Goal: Task Accomplishment & Management: Use online tool/utility

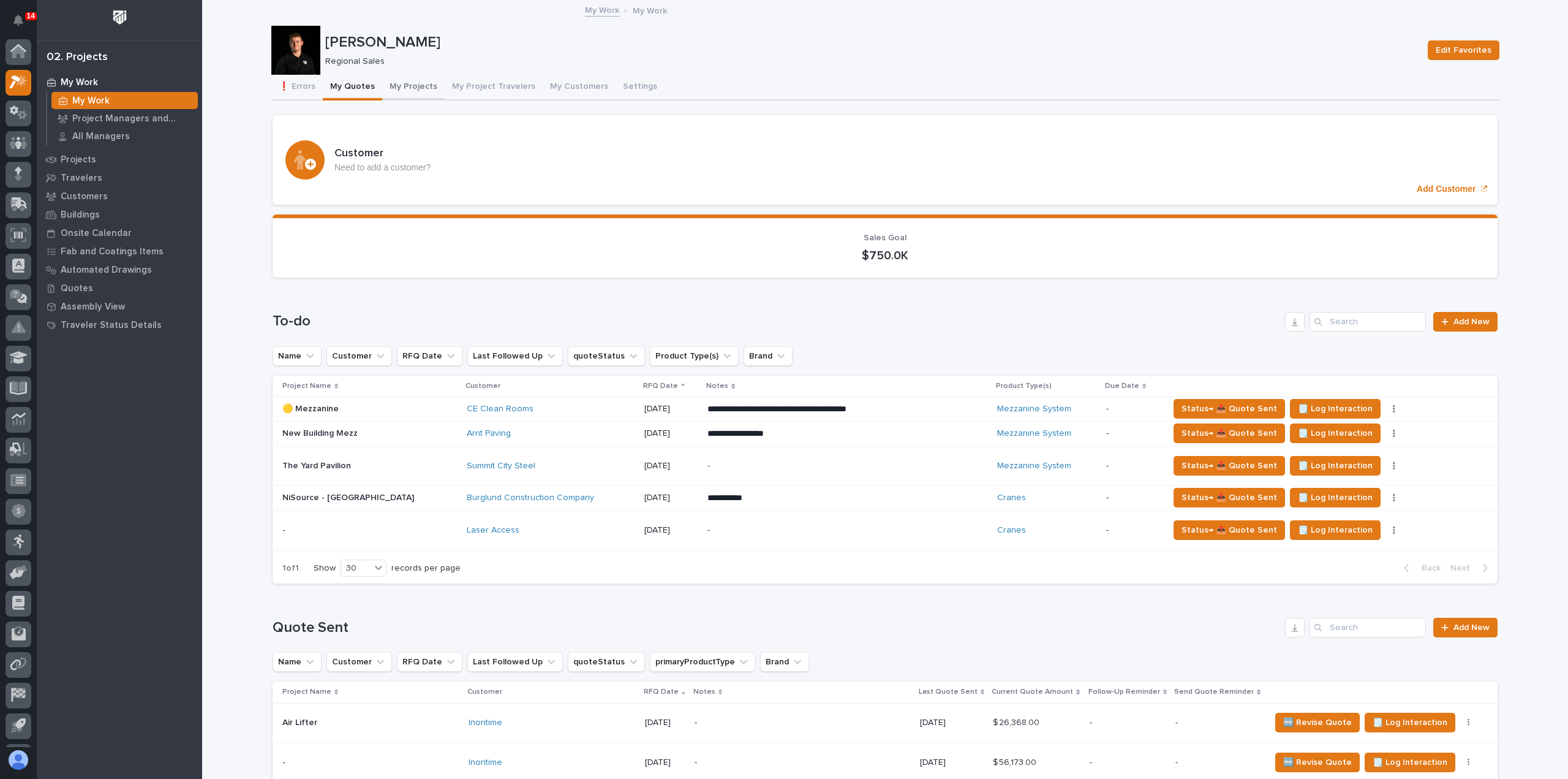
drag, startPoint x: 406, startPoint y: 84, endPoint x: 416, endPoint y: 98, distance: 17.2
click at [406, 84] on button "My Projects" at bounding box center [414, 88] width 63 height 26
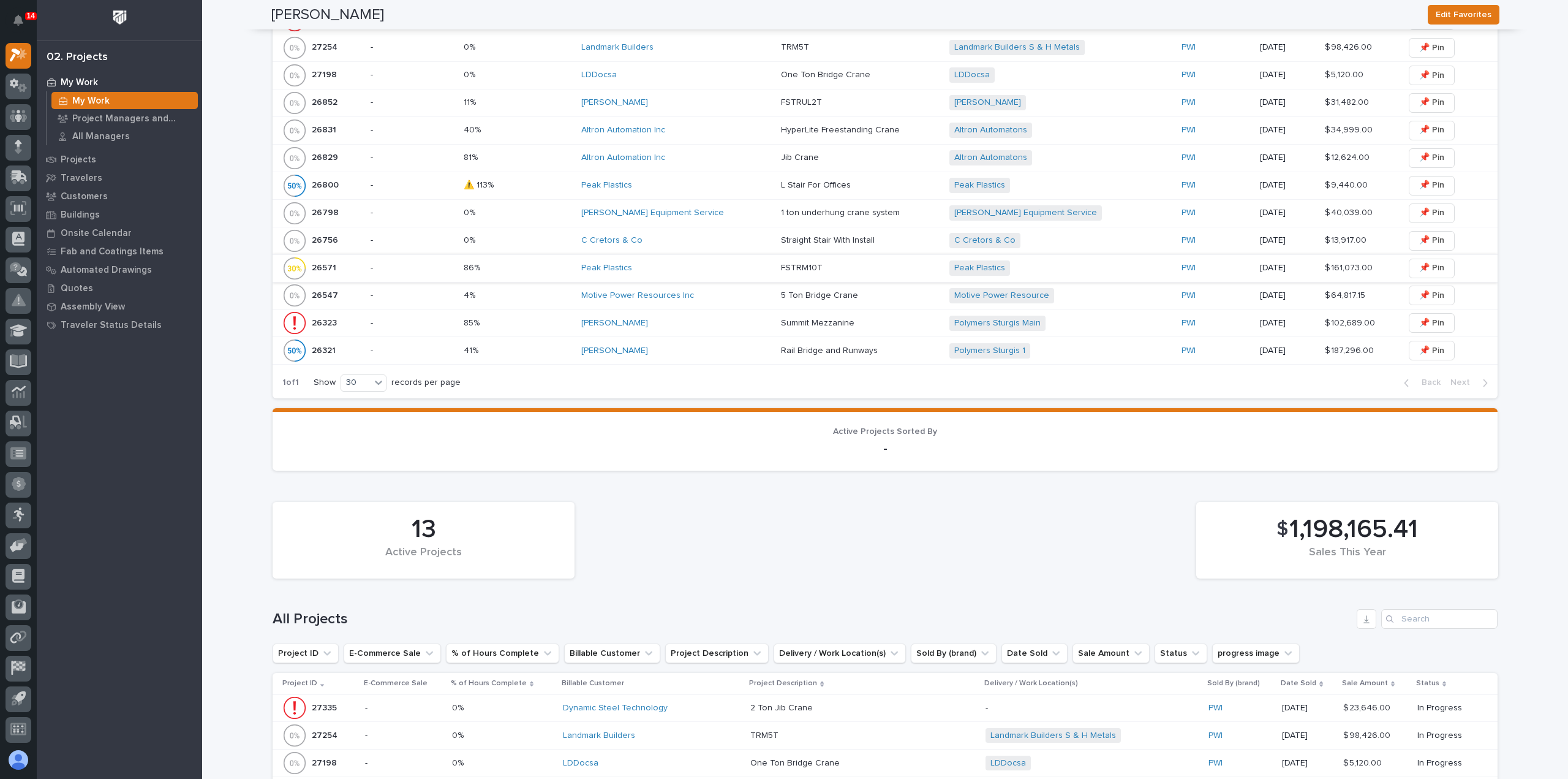
scroll to position [367, 0]
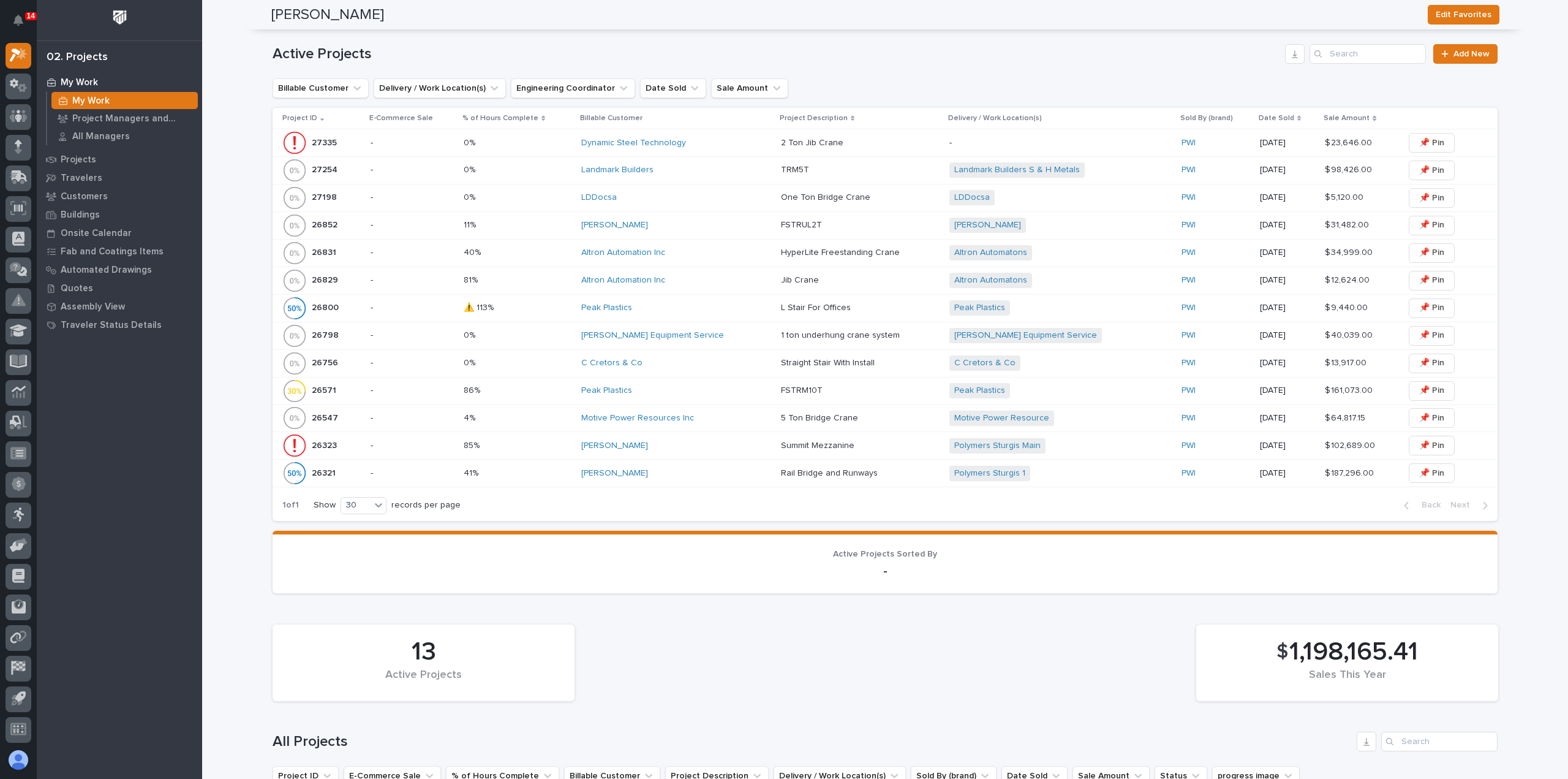
click at [651, 205] on div "LDDocsa" at bounding box center [676, 197] width 190 height 20
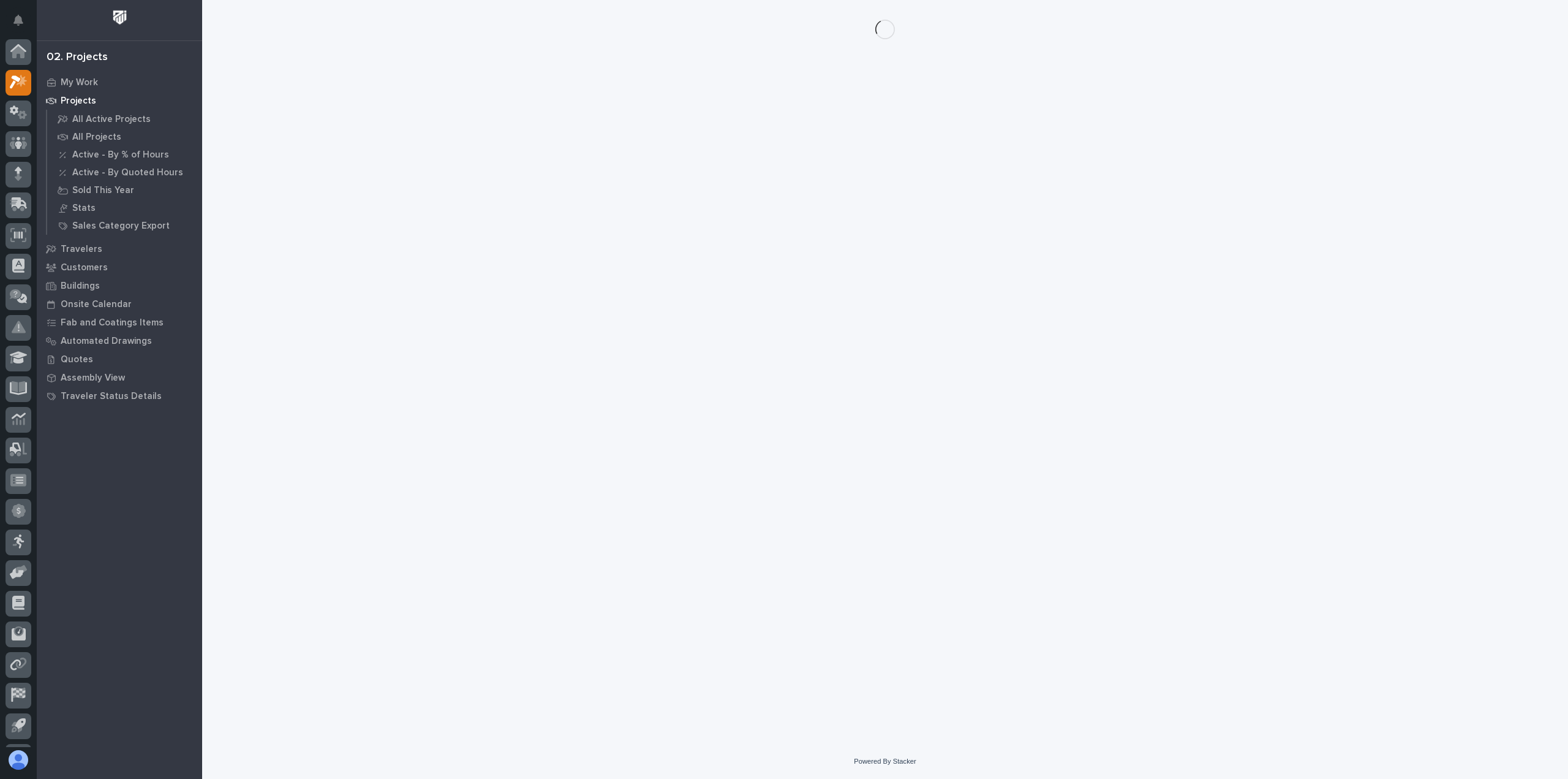
scroll to position [27, 0]
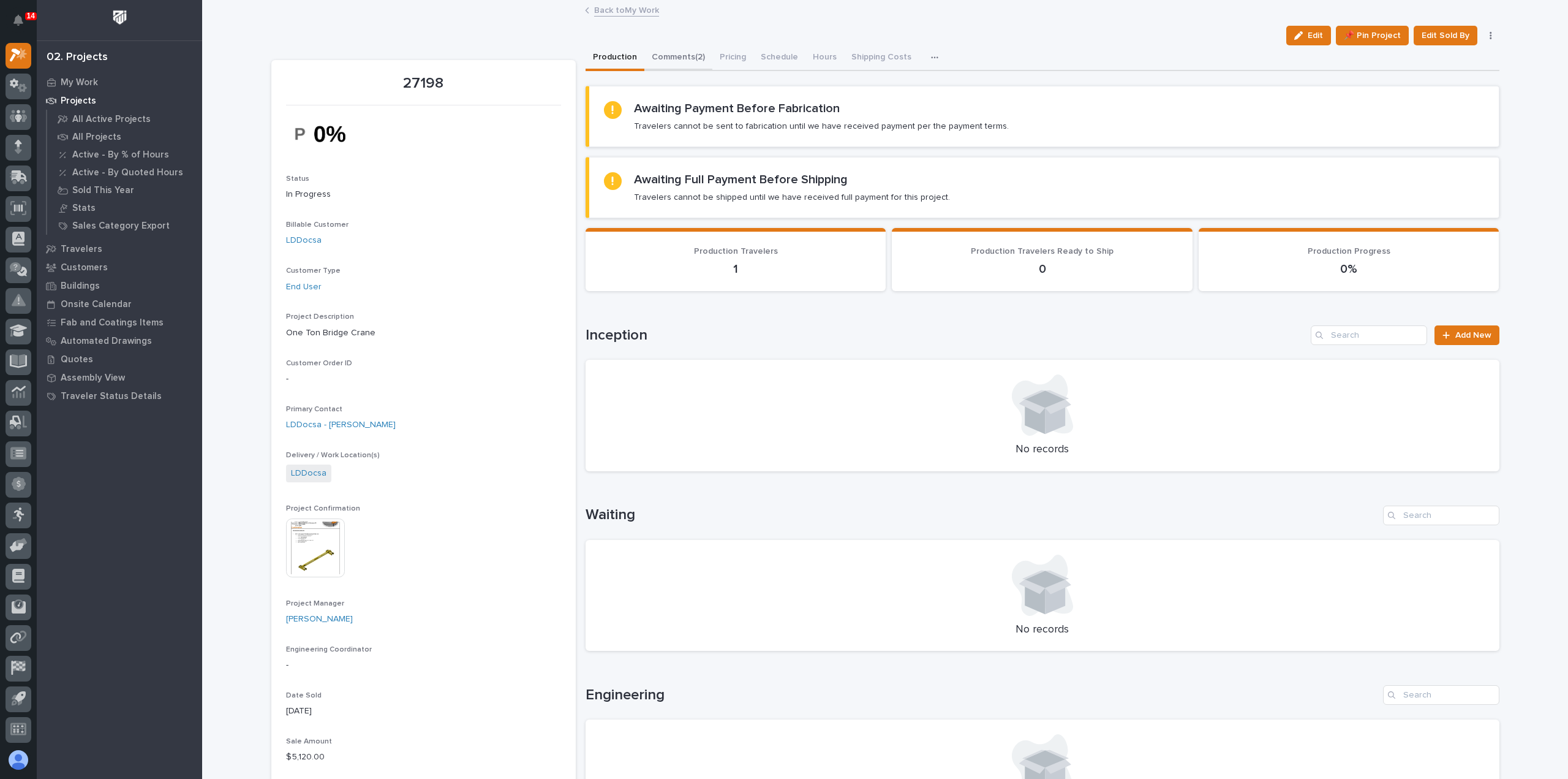
click at [668, 53] on button "Comments (2)" at bounding box center [678, 58] width 68 height 26
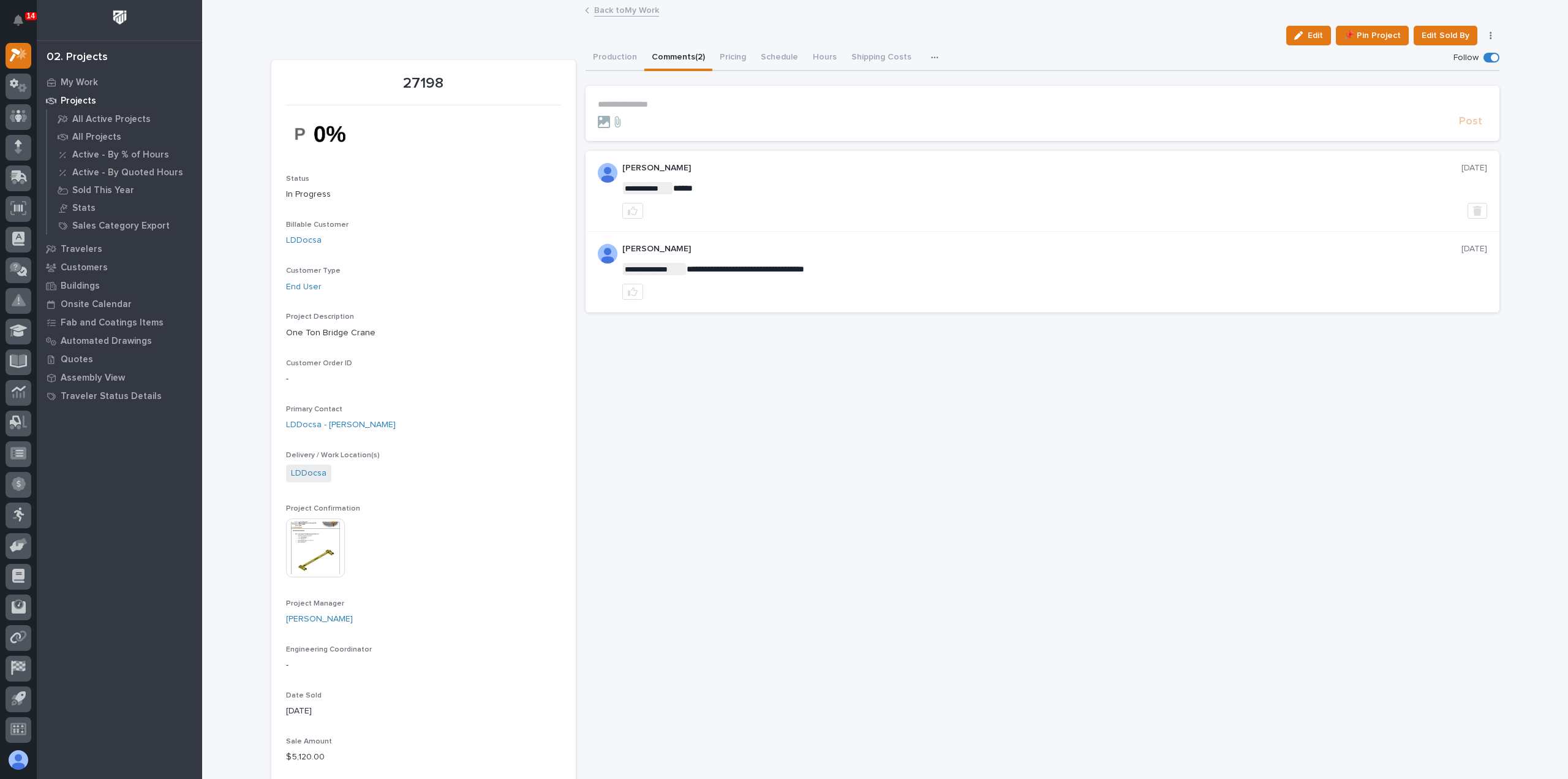
click at [635, 9] on link "Back to My Work" at bounding box center [626, 9] width 65 height 14
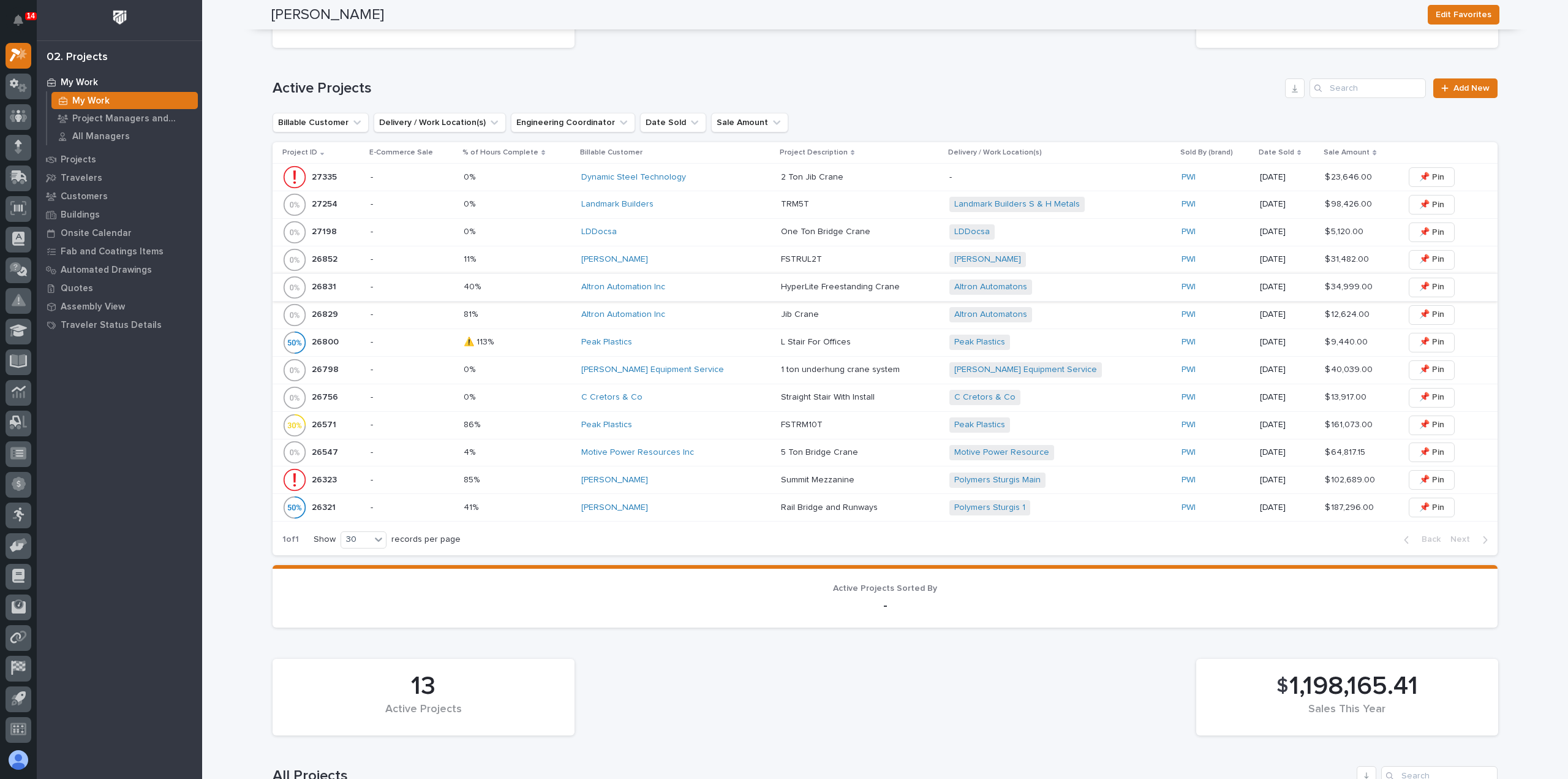
scroll to position [306, 0]
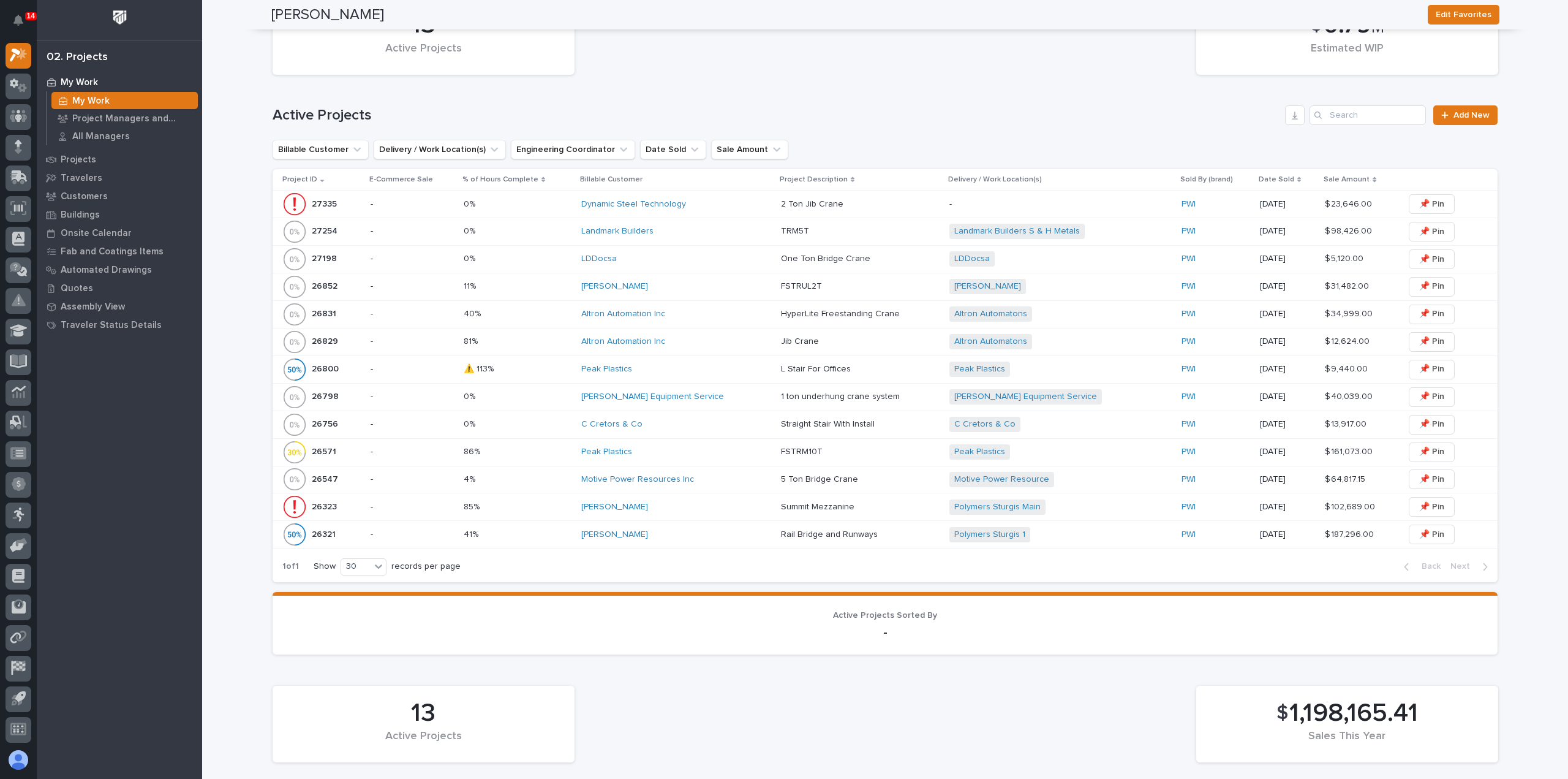
click at [661, 262] on div "LDDocsa" at bounding box center [676, 258] width 190 height 11
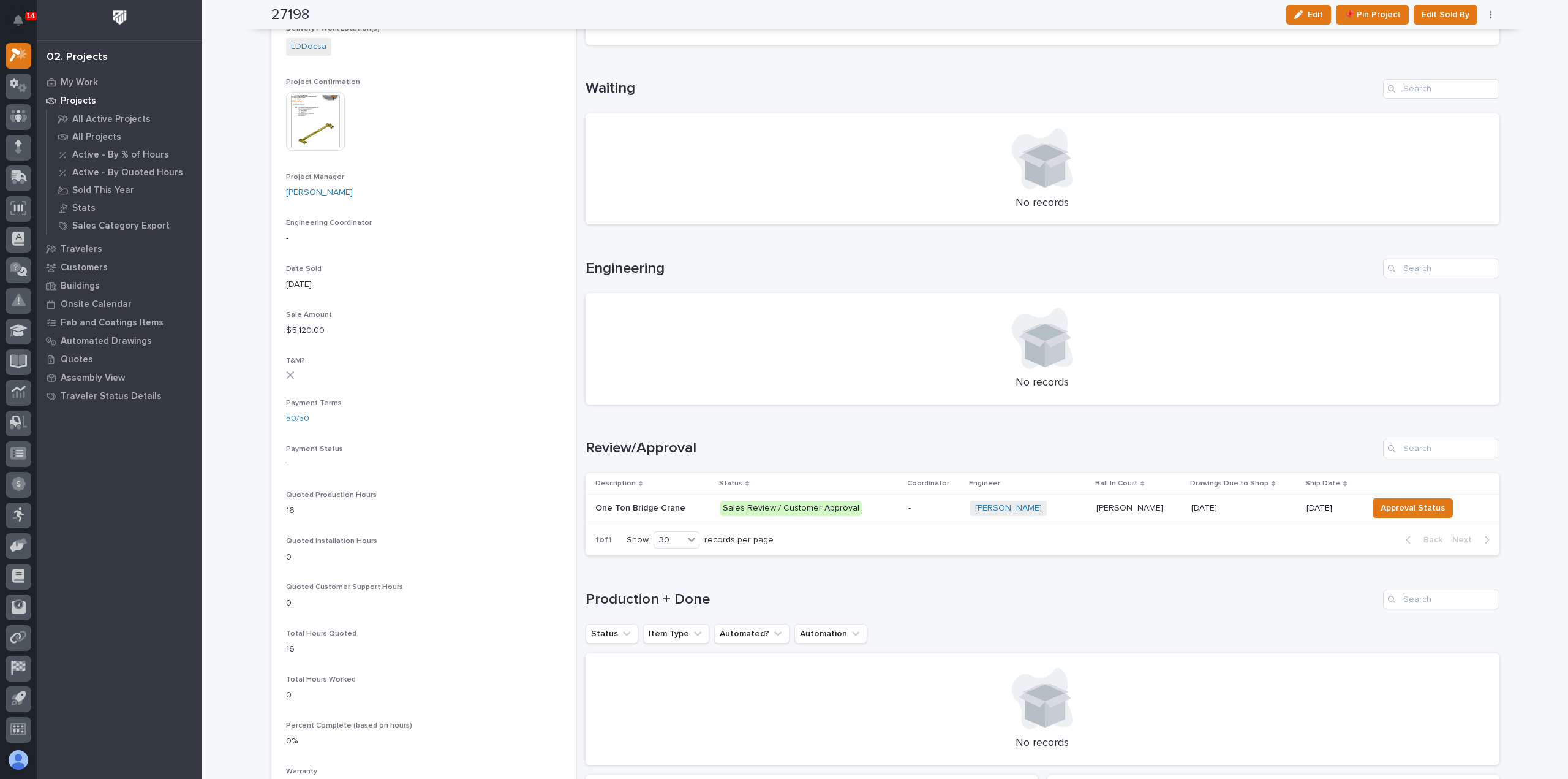
scroll to position [429, 0]
click at [885, 501] on p "Sales Review / Customer Approval" at bounding box center [809, 506] width 178 height 16
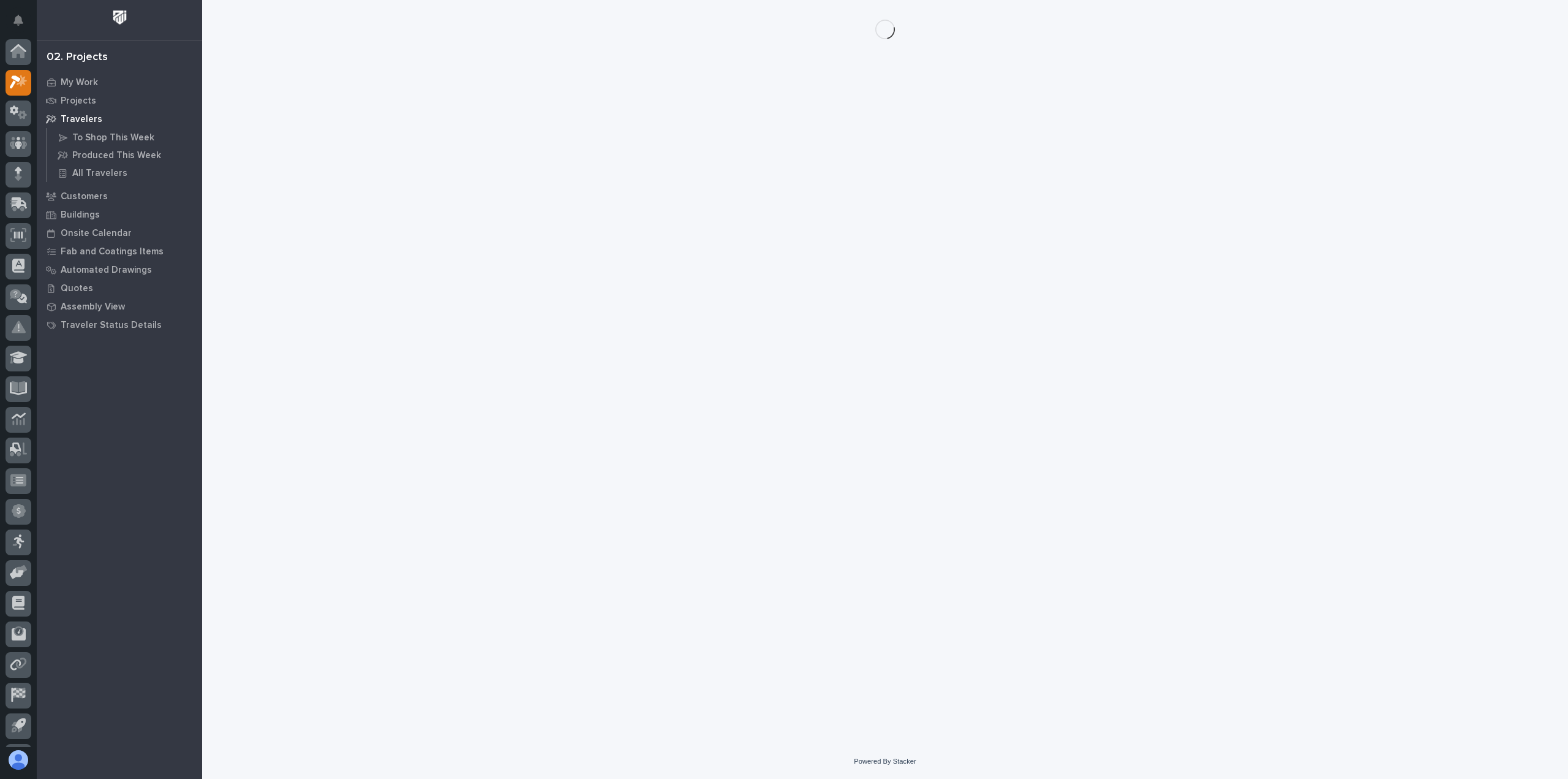
scroll to position [27, 0]
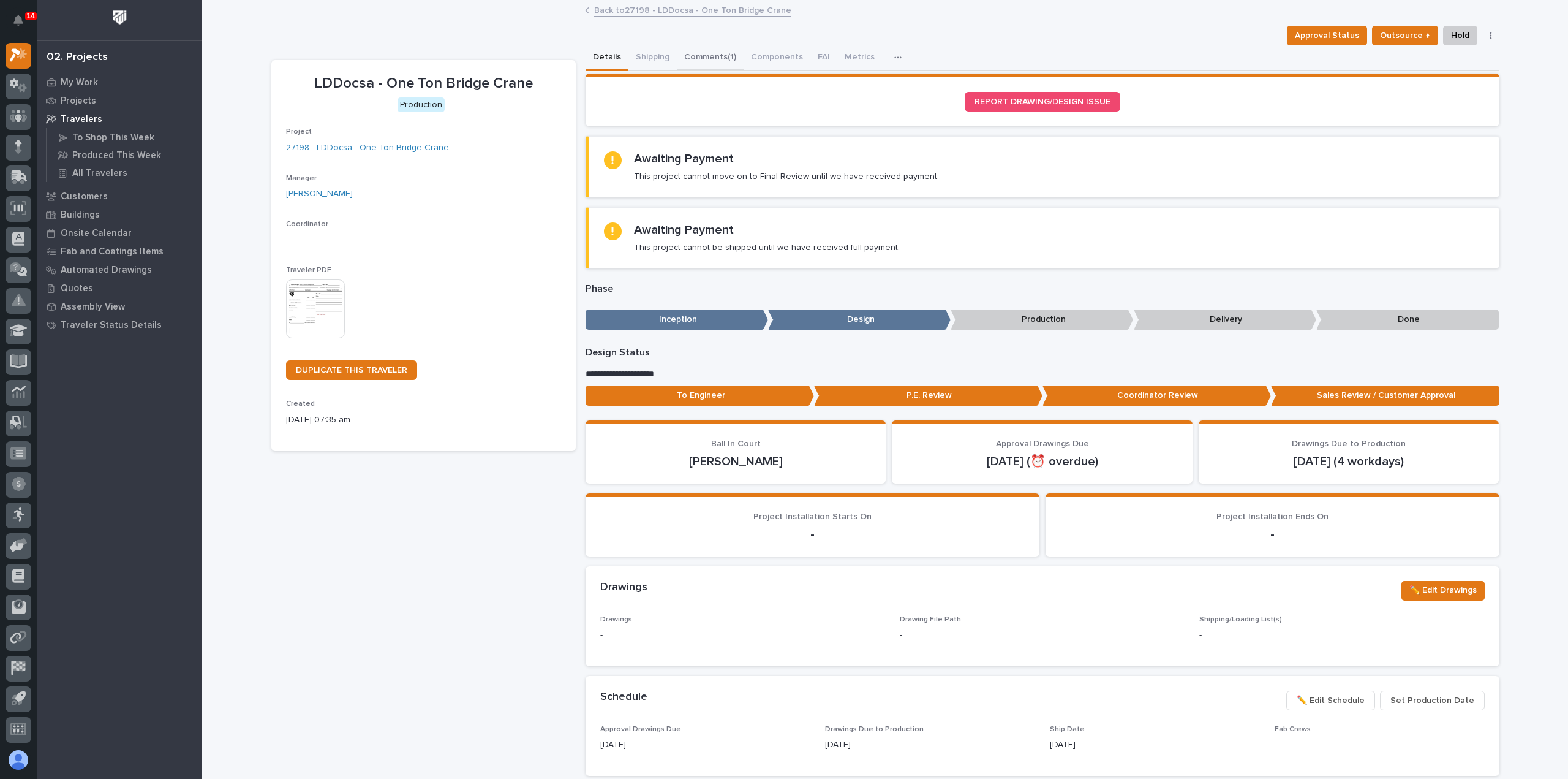
click at [685, 52] on button "Comments (1)" at bounding box center [710, 58] width 67 height 26
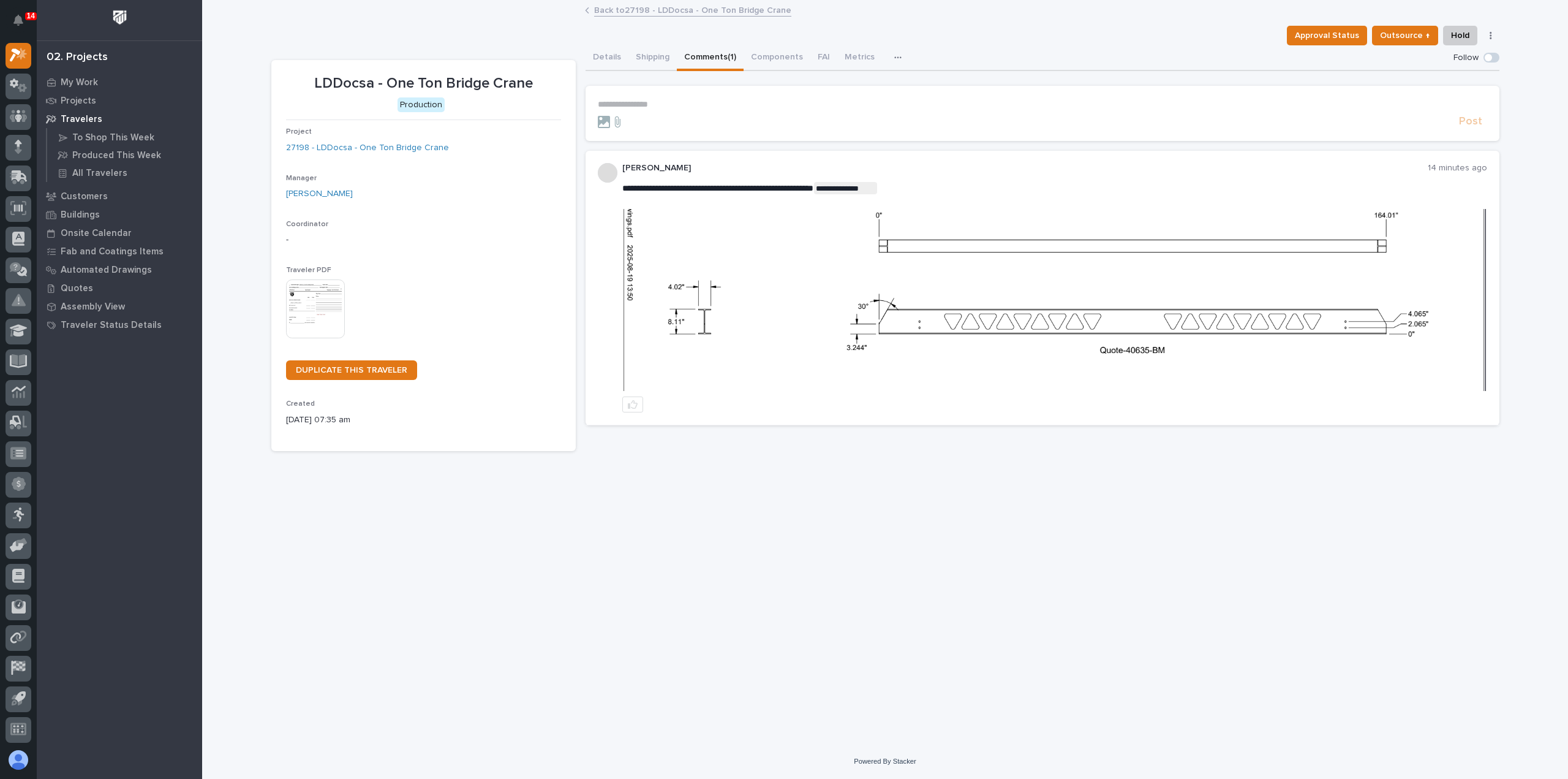
click at [746, 99] on p "**********" at bounding box center [1043, 104] width 890 height 11
click at [666, 108] on p "**********" at bounding box center [1043, 104] width 890 height 11
click at [616, 135] on span "[PERSON_NAME]" at bounding box center [636, 135] width 68 height 9
click at [687, 104] on p "﻿ * ********* ﻿ ﻿" at bounding box center [1043, 105] width 890 height 12
click at [1469, 123] on span "Post" at bounding box center [1470, 127] width 23 height 14
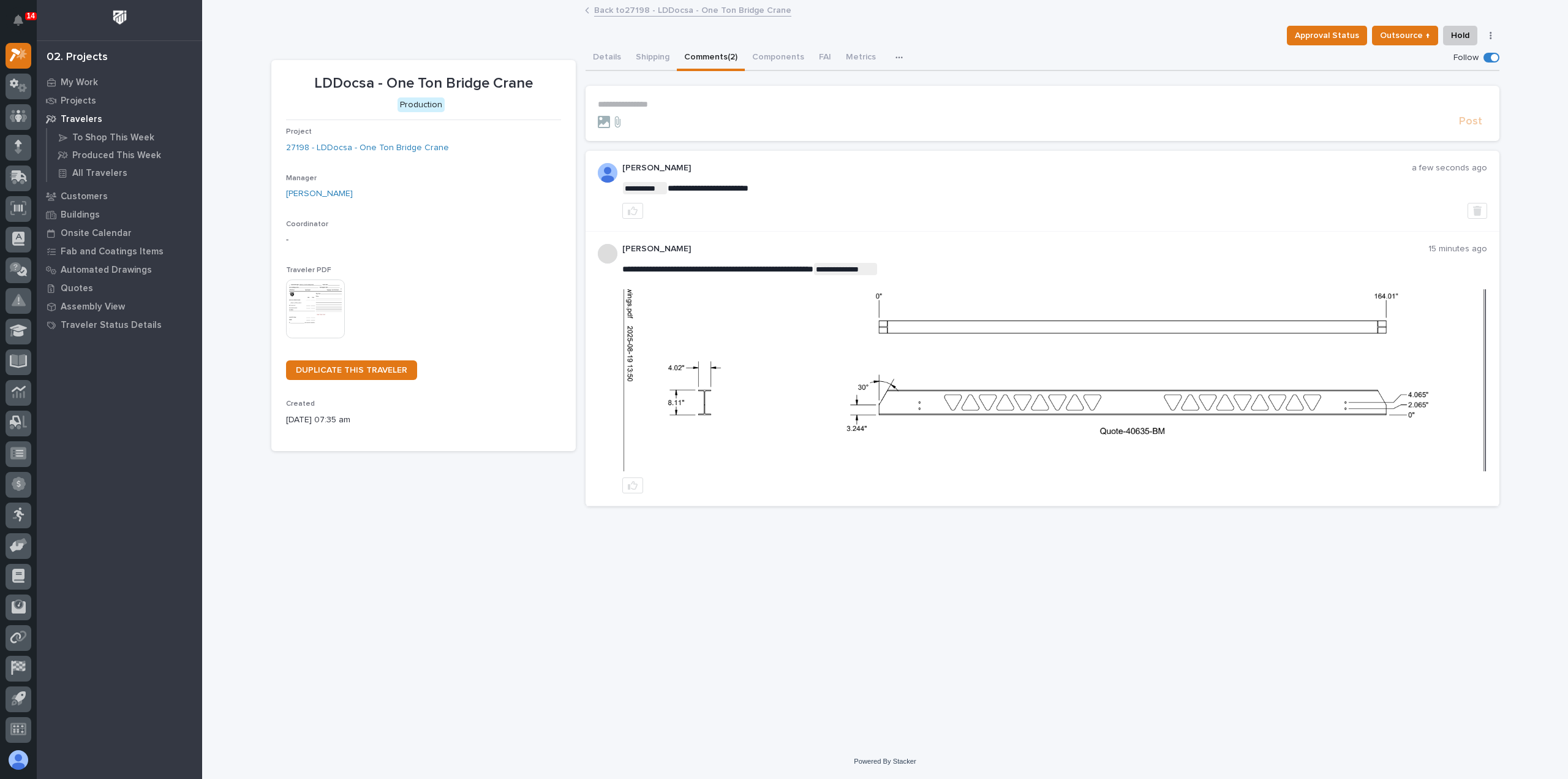
click at [627, 11] on link "Back to 27198 - LDDocsa - One Ton Bridge Crane" at bounding box center [693, 9] width 197 height 14
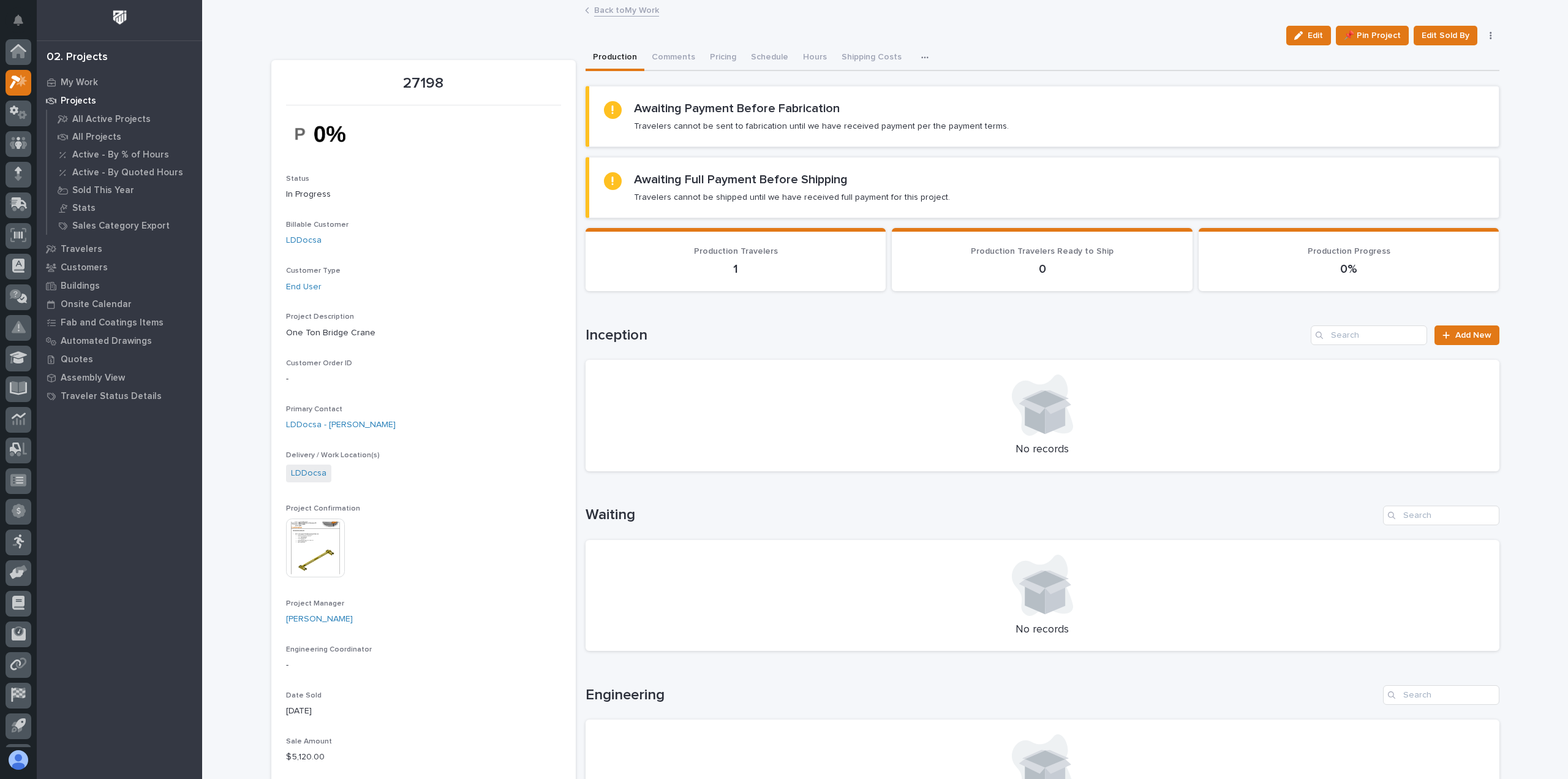
scroll to position [27, 0]
click at [608, 4] on link "Back to My Work" at bounding box center [626, 9] width 65 height 14
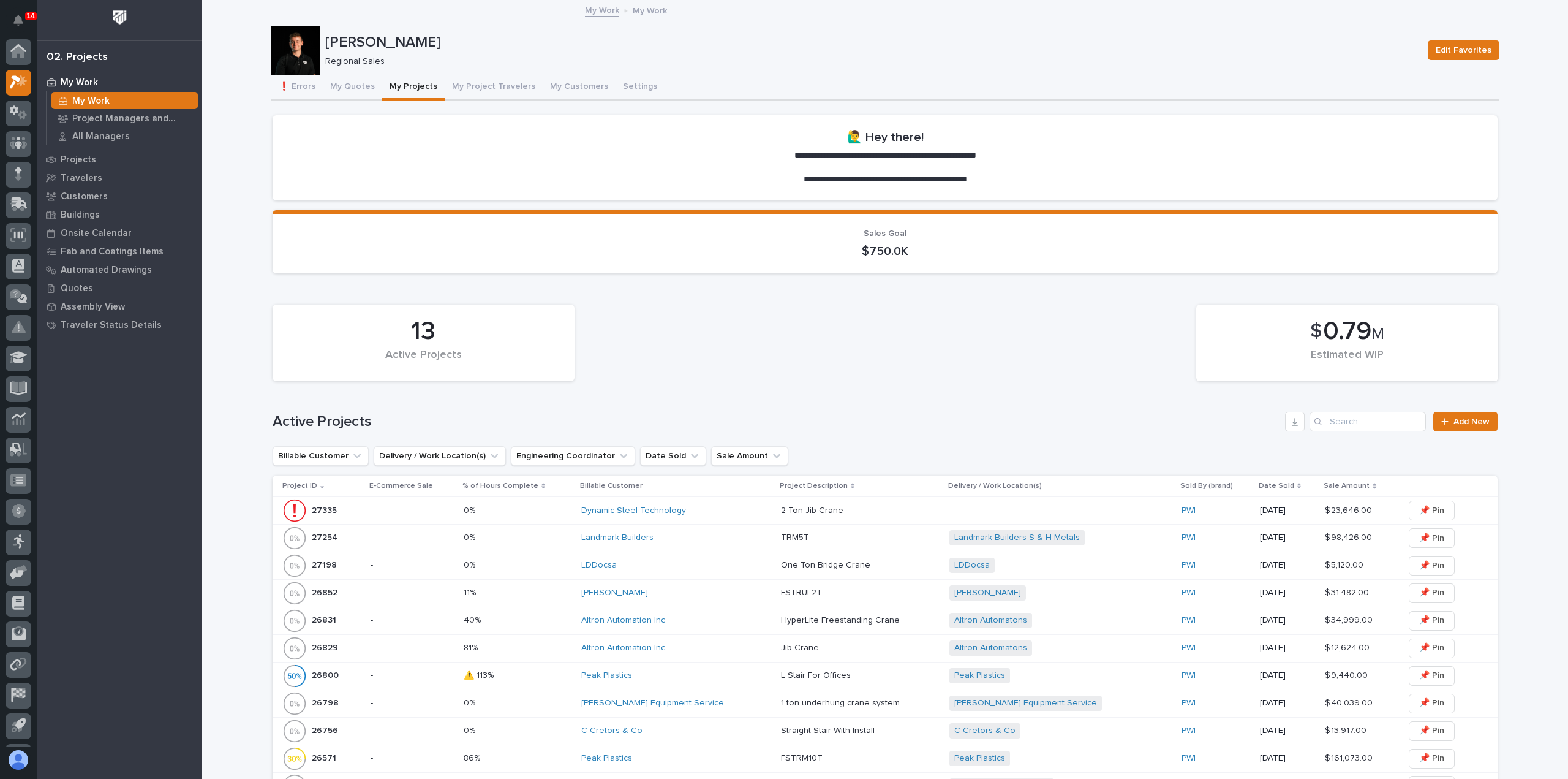
scroll to position [27, 0]
click at [347, 82] on button "My Quotes" at bounding box center [352, 88] width 59 height 26
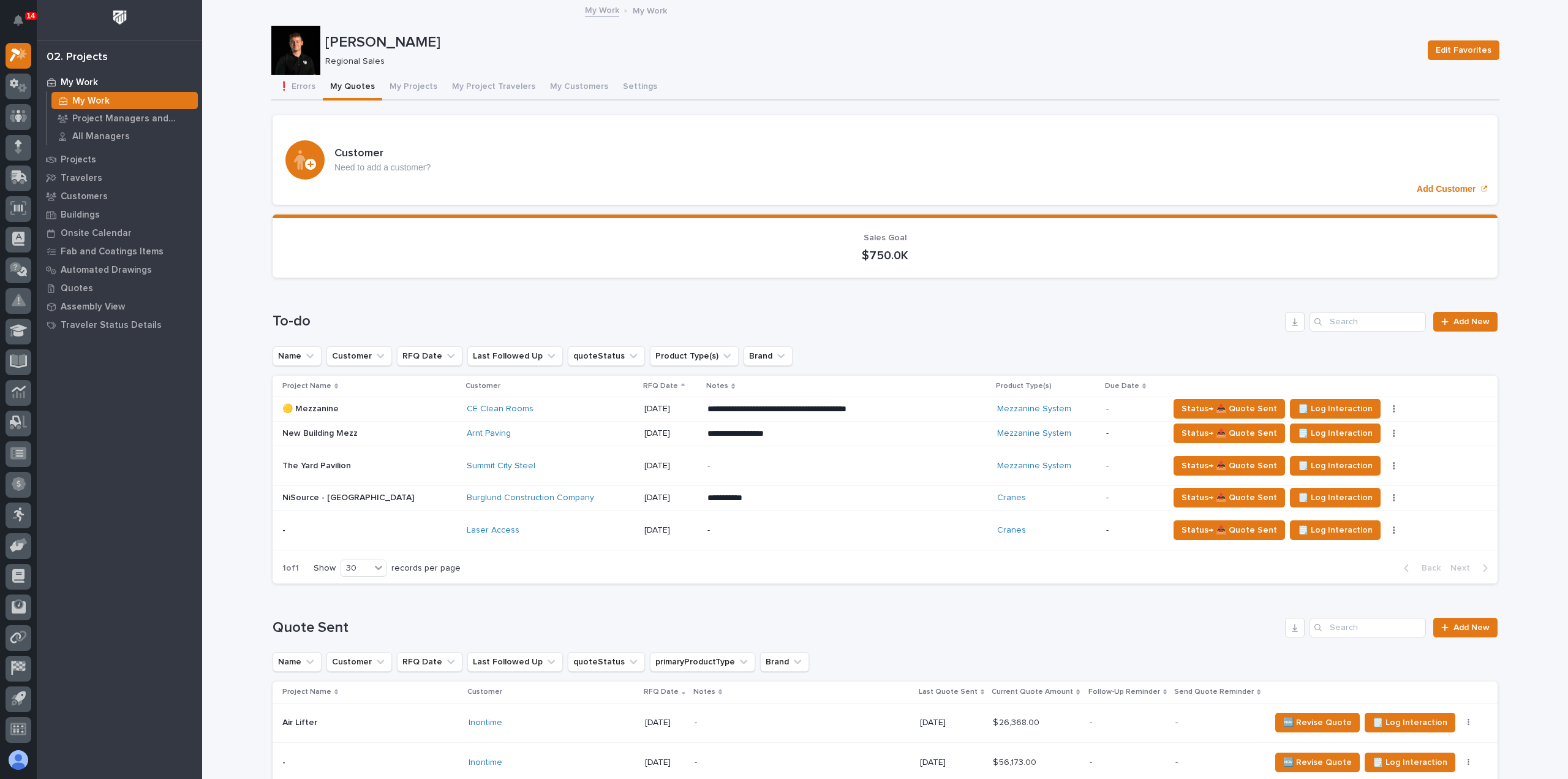
scroll to position [96, 0]
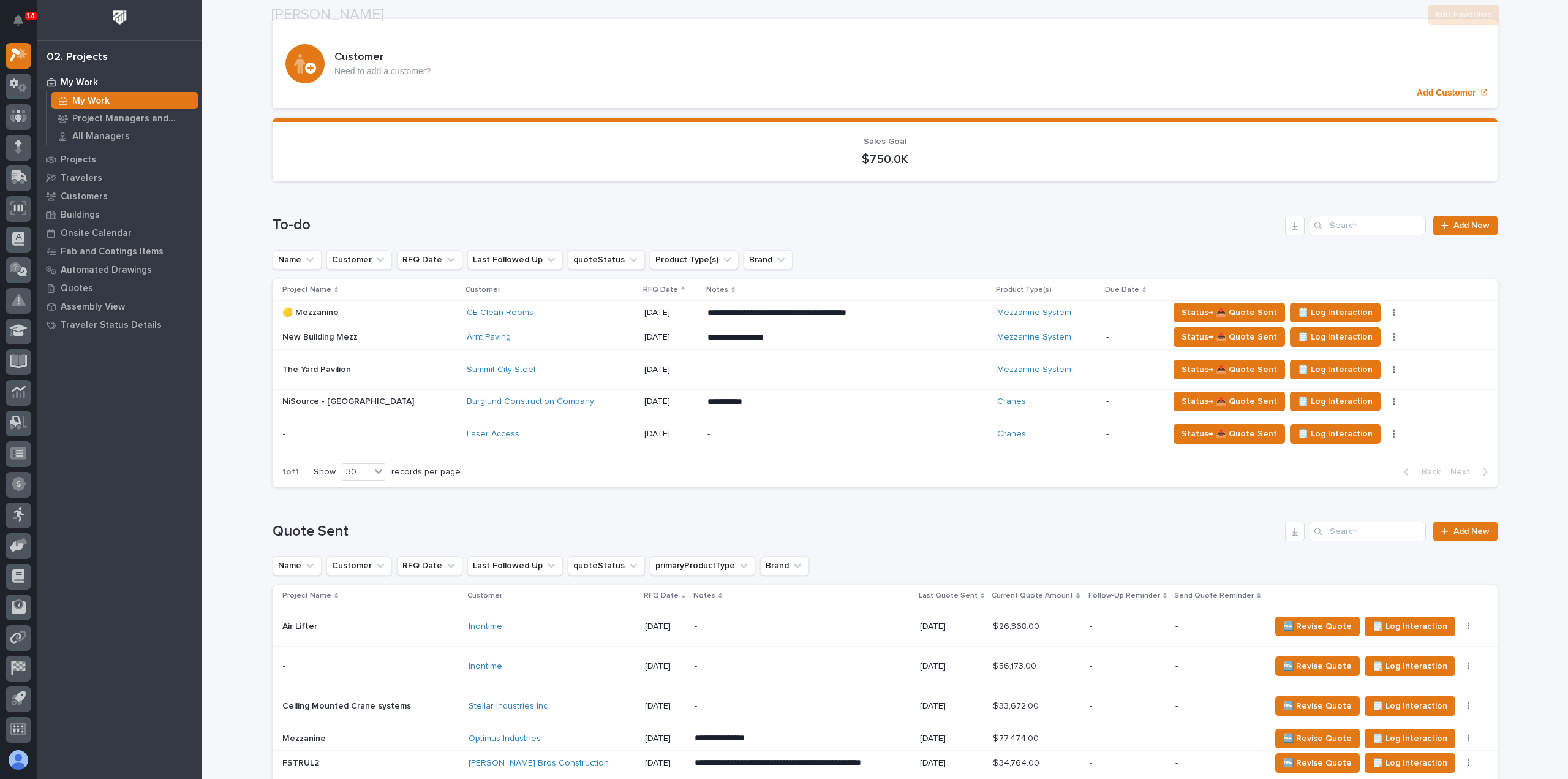
click at [532, 444] on td "Laser Access" at bounding box center [551, 434] width 178 height 40
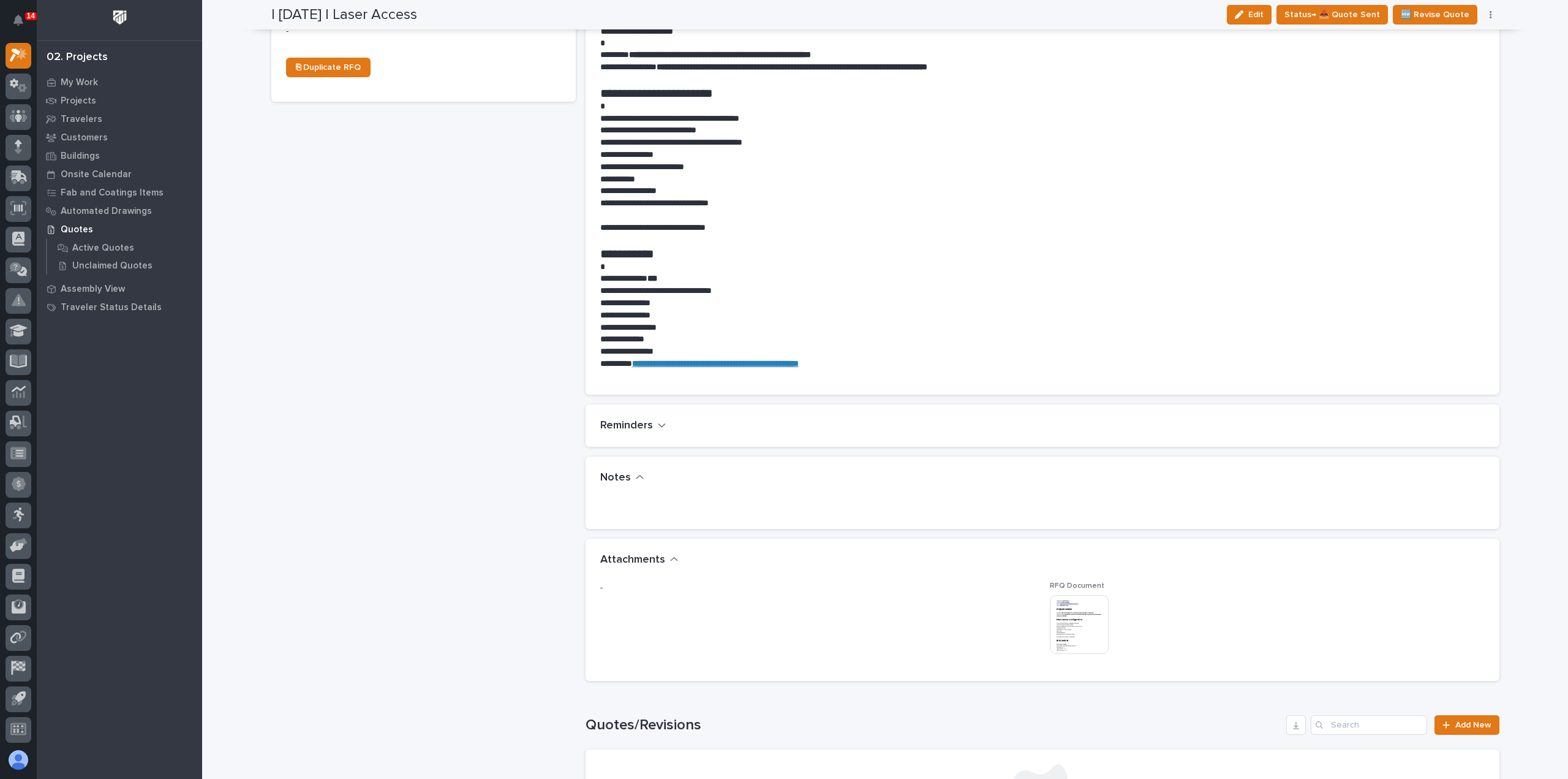
scroll to position [613, 0]
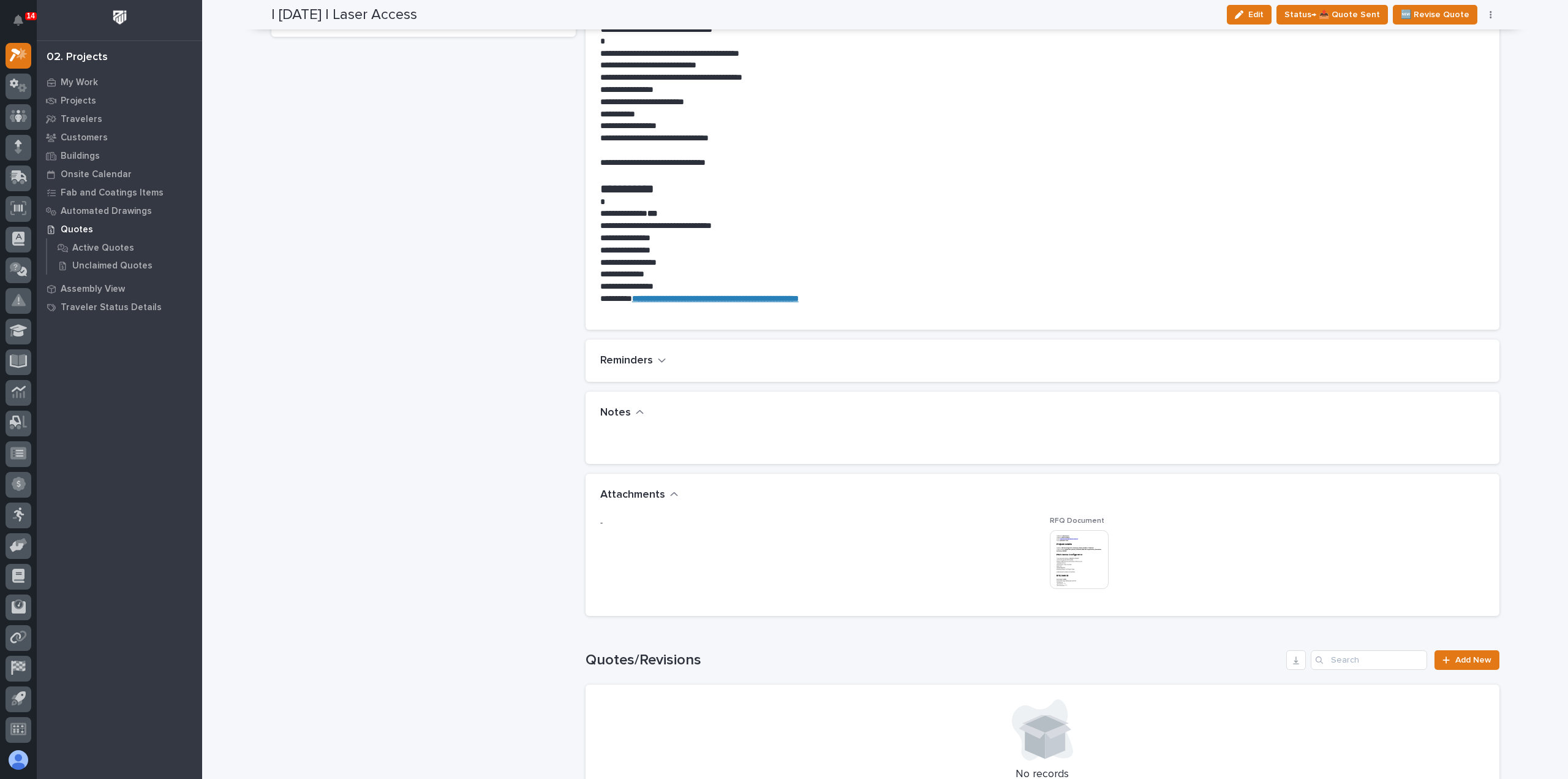
click at [1085, 558] on img at bounding box center [1079, 559] width 59 height 59
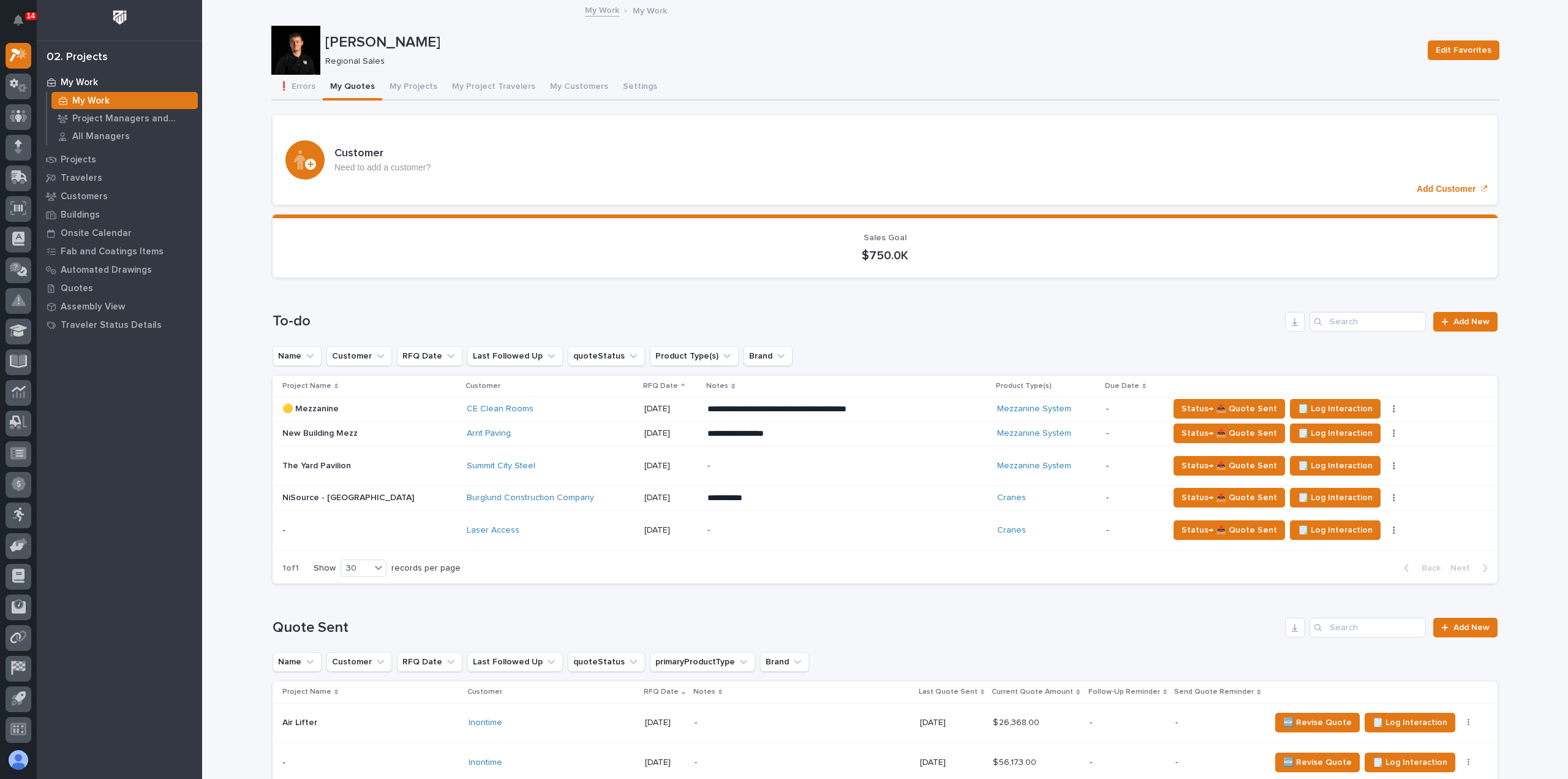
scroll to position [61, 0]
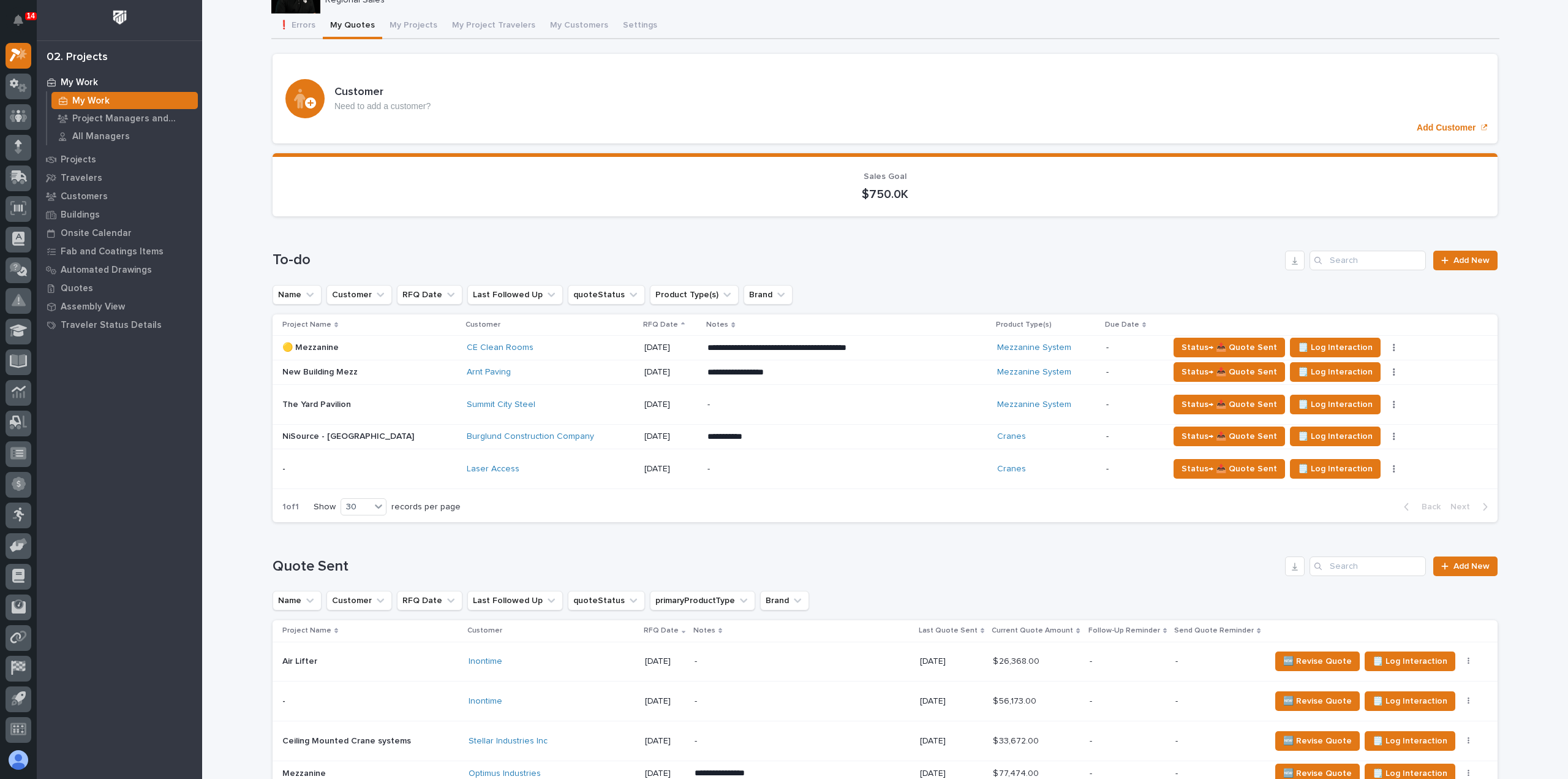
click at [534, 476] on div "Laser Access" at bounding box center [551, 469] width 168 height 20
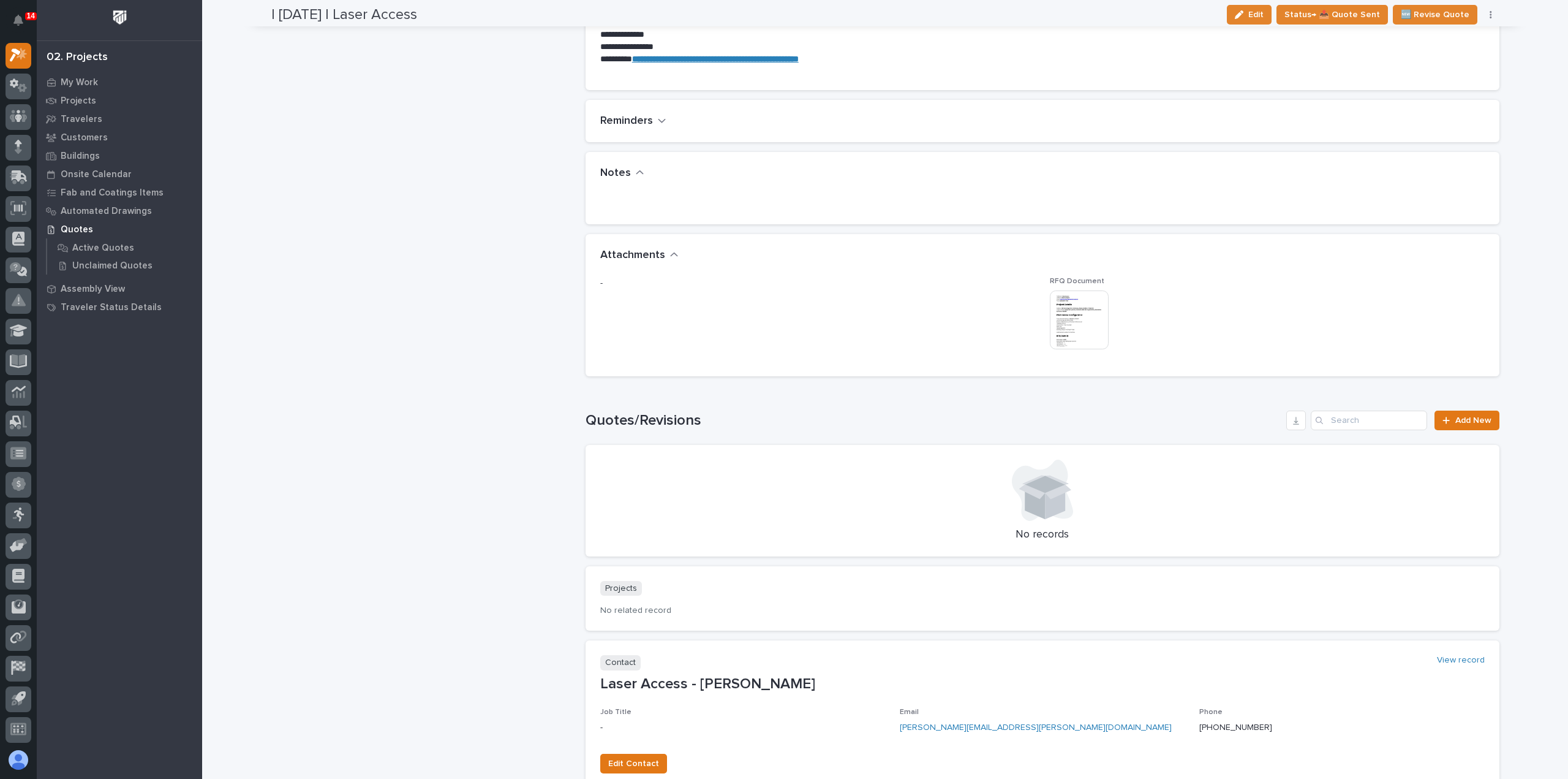
scroll to position [858, 0]
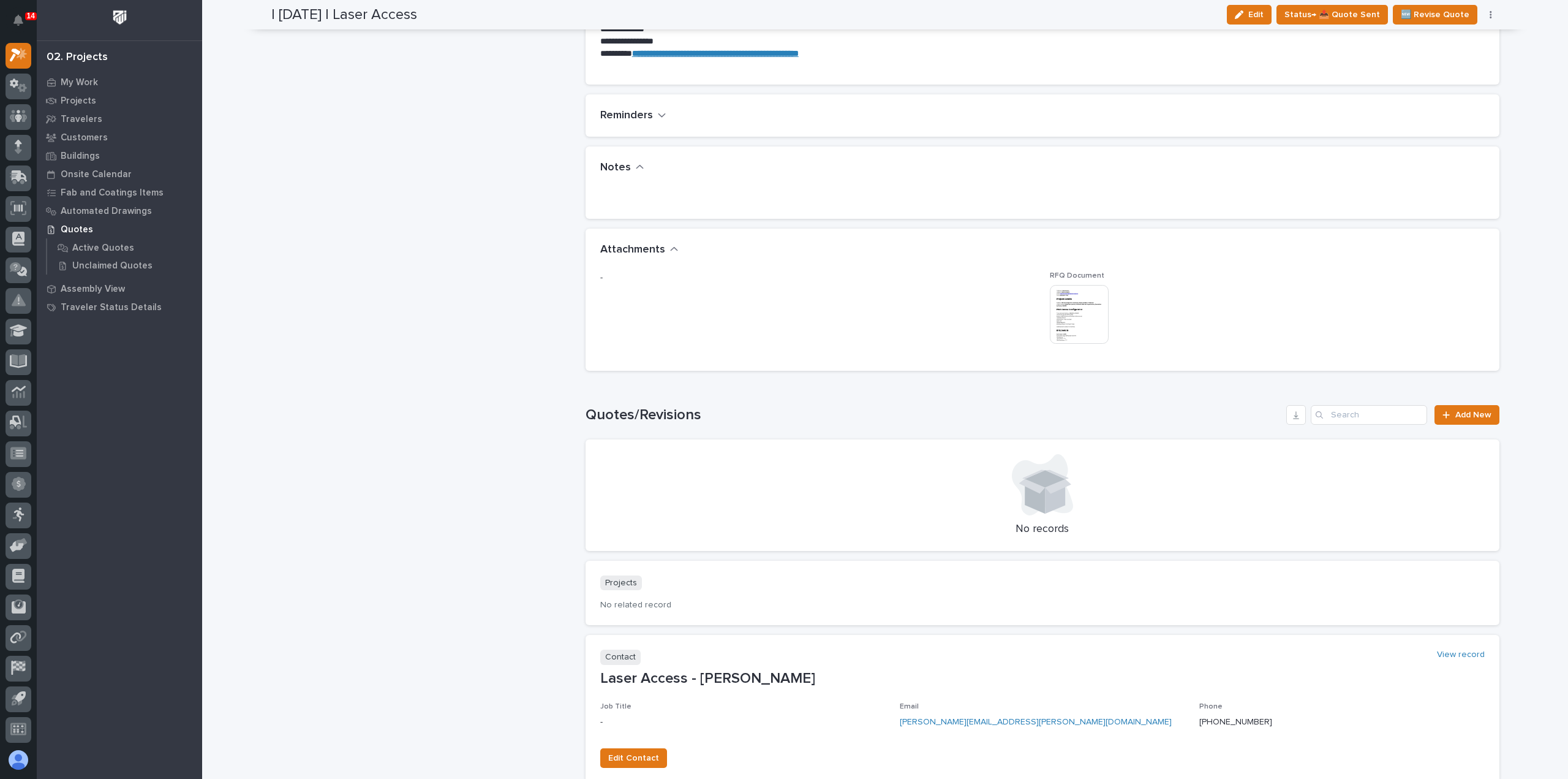
click at [1069, 318] on img at bounding box center [1079, 314] width 59 height 59
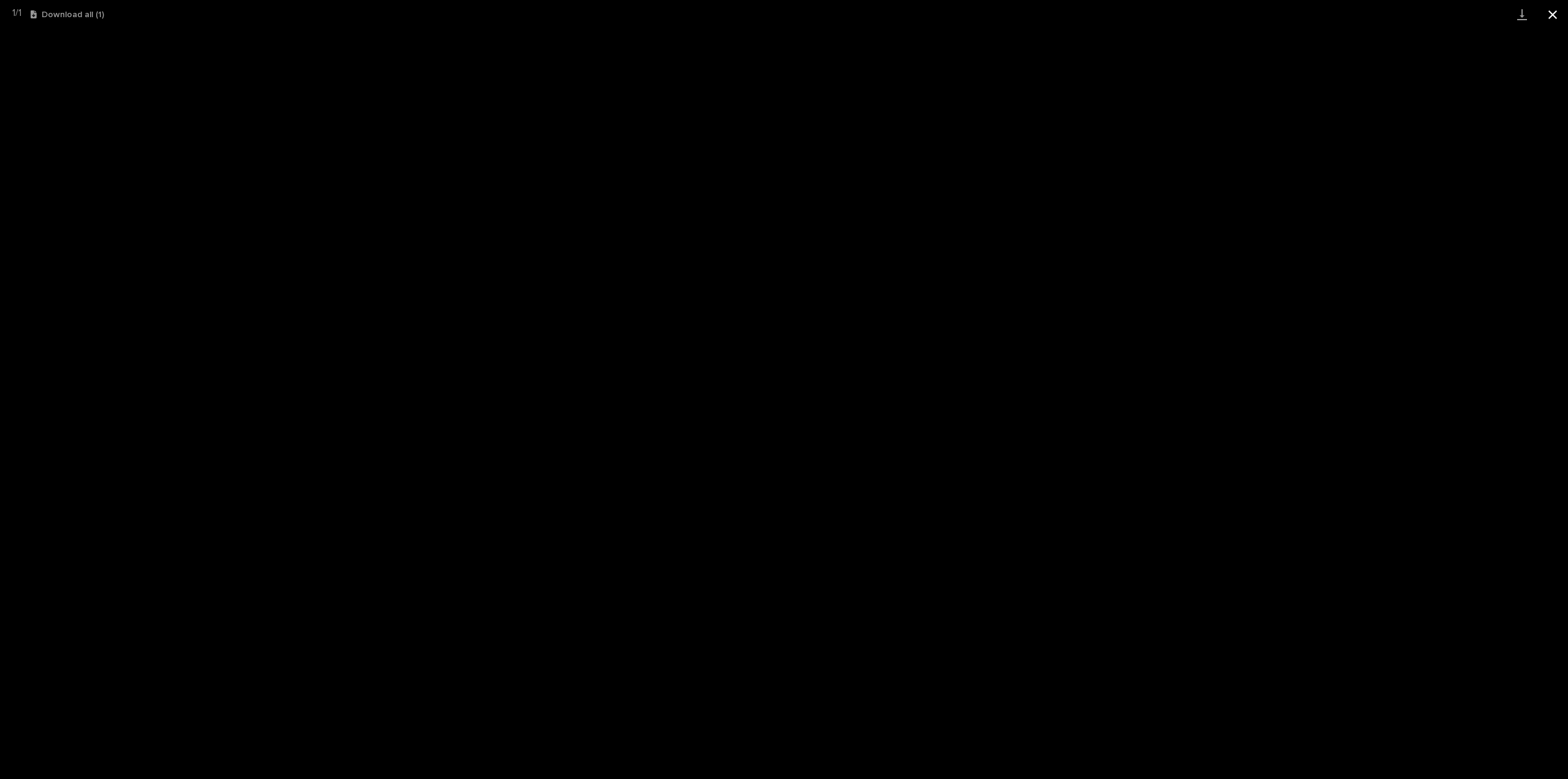
click at [1550, 16] on button "Close gallery" at bounding box center [1552, 14] width 31 height 28
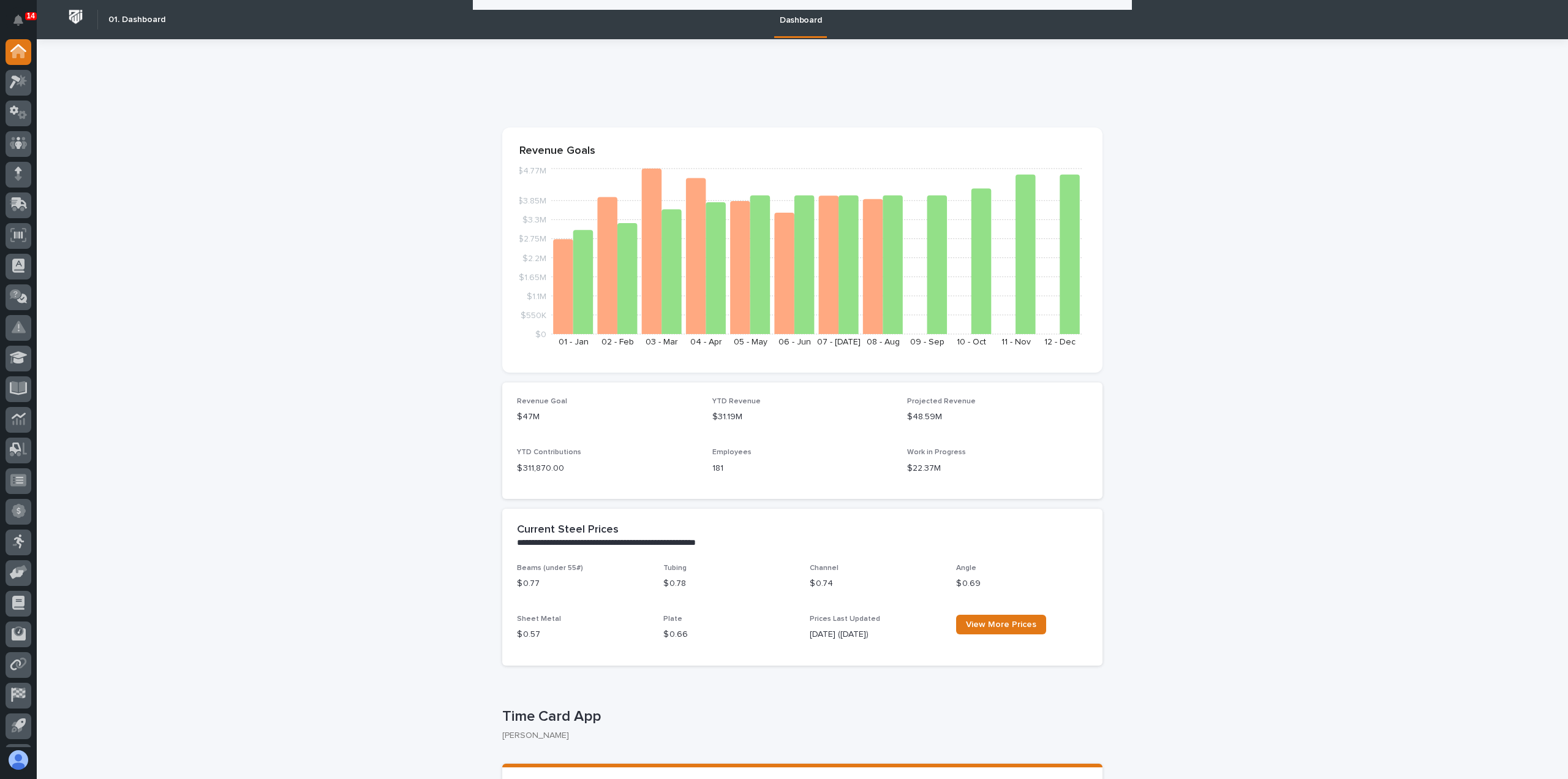
scroll to position [1103, 0]
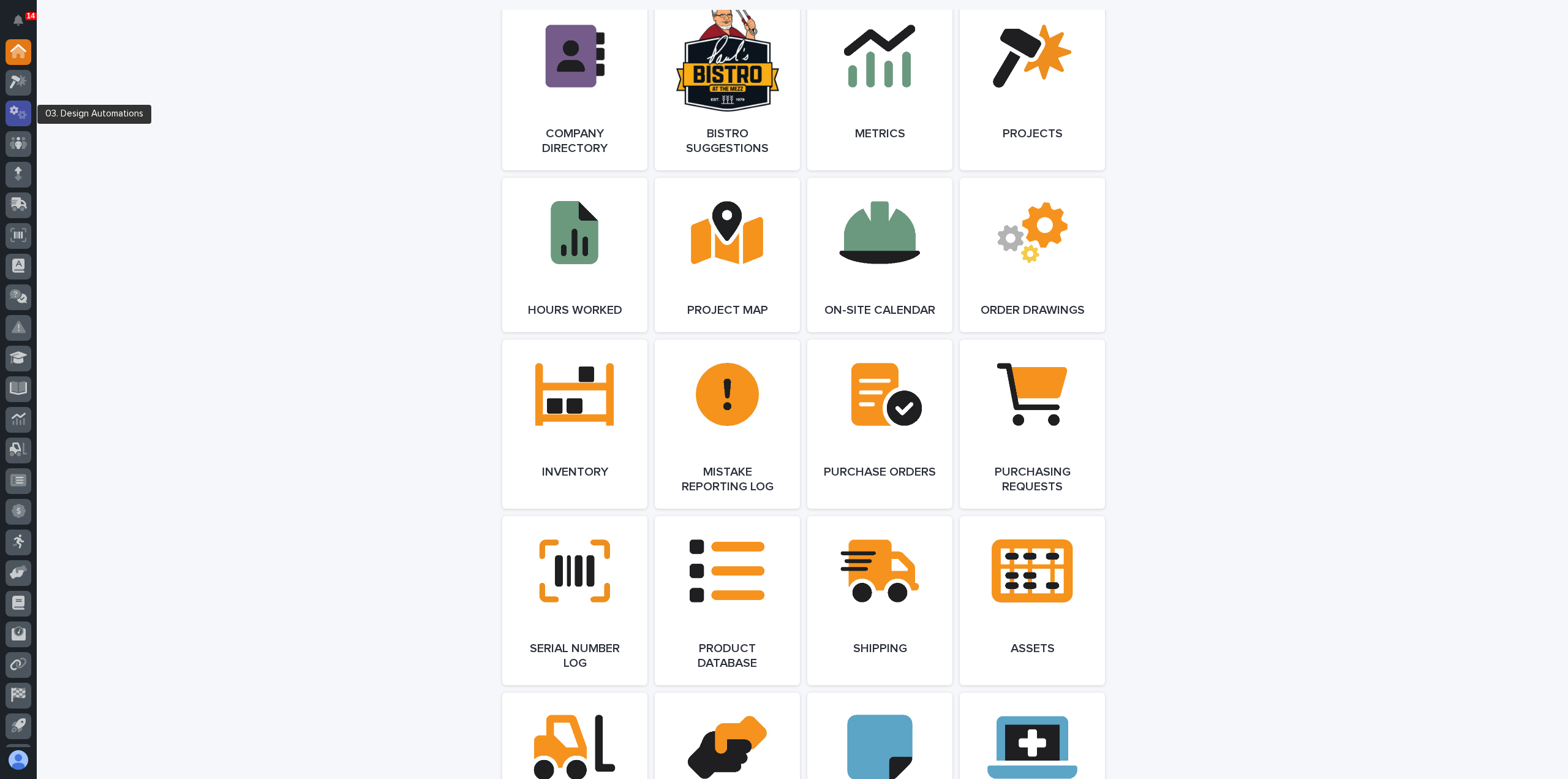
click at [13, 112] on icon at bounding box center [14, 110] width 9 height 9
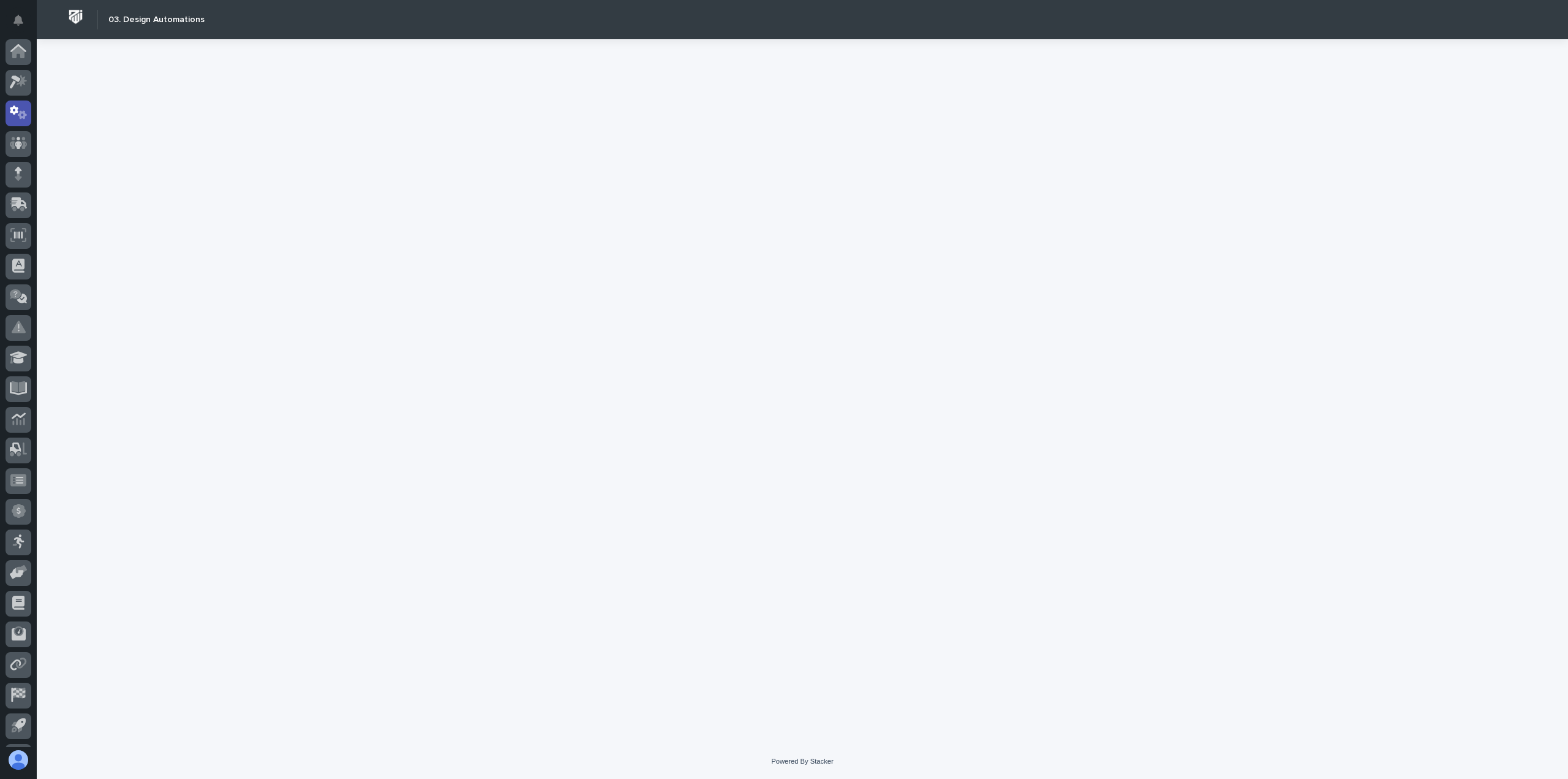
scroll to position [27, 0]
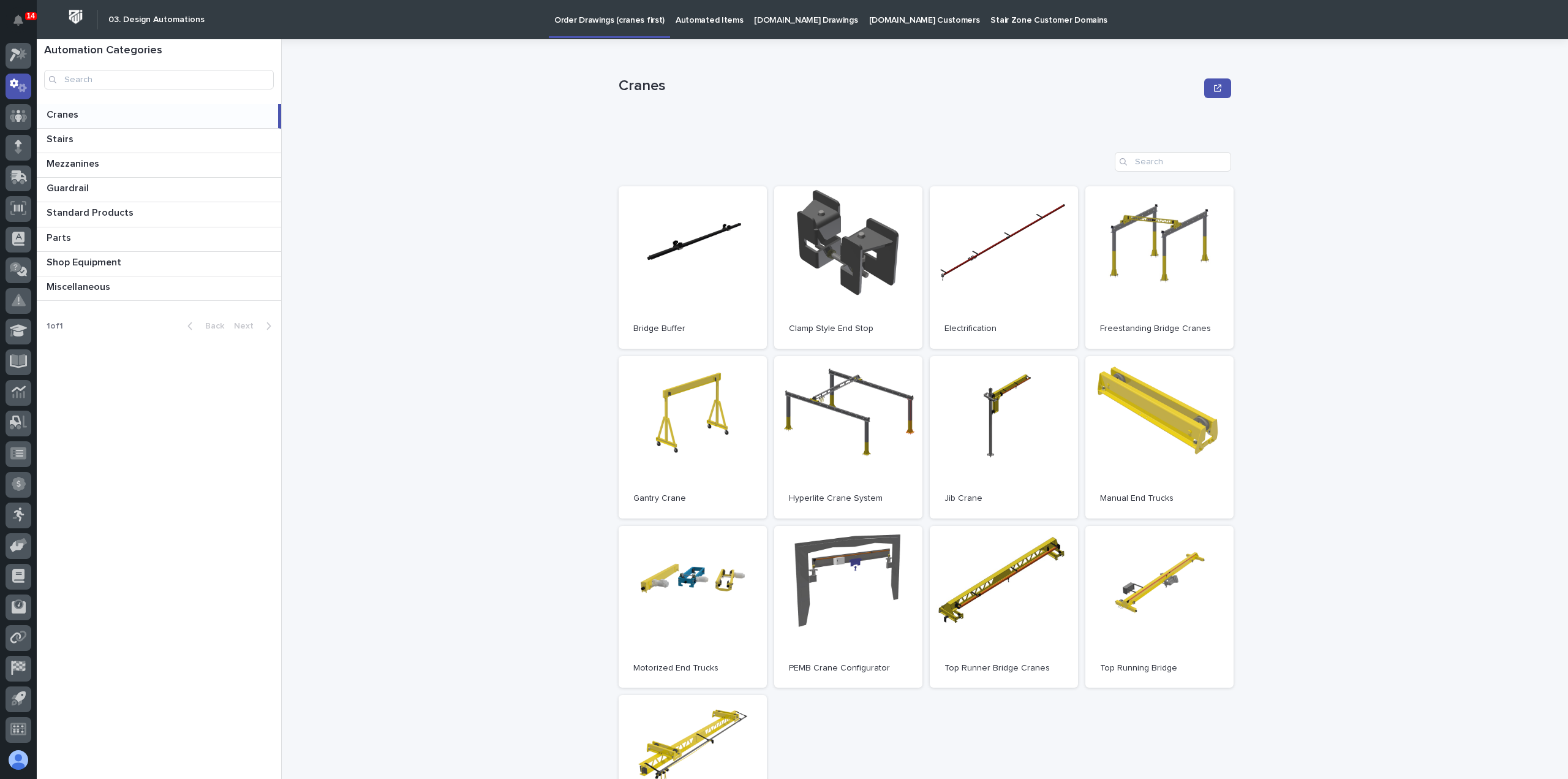
click at [713, 26] on link "Automated Items" at bounding box center [710, 19] width 78 height 38
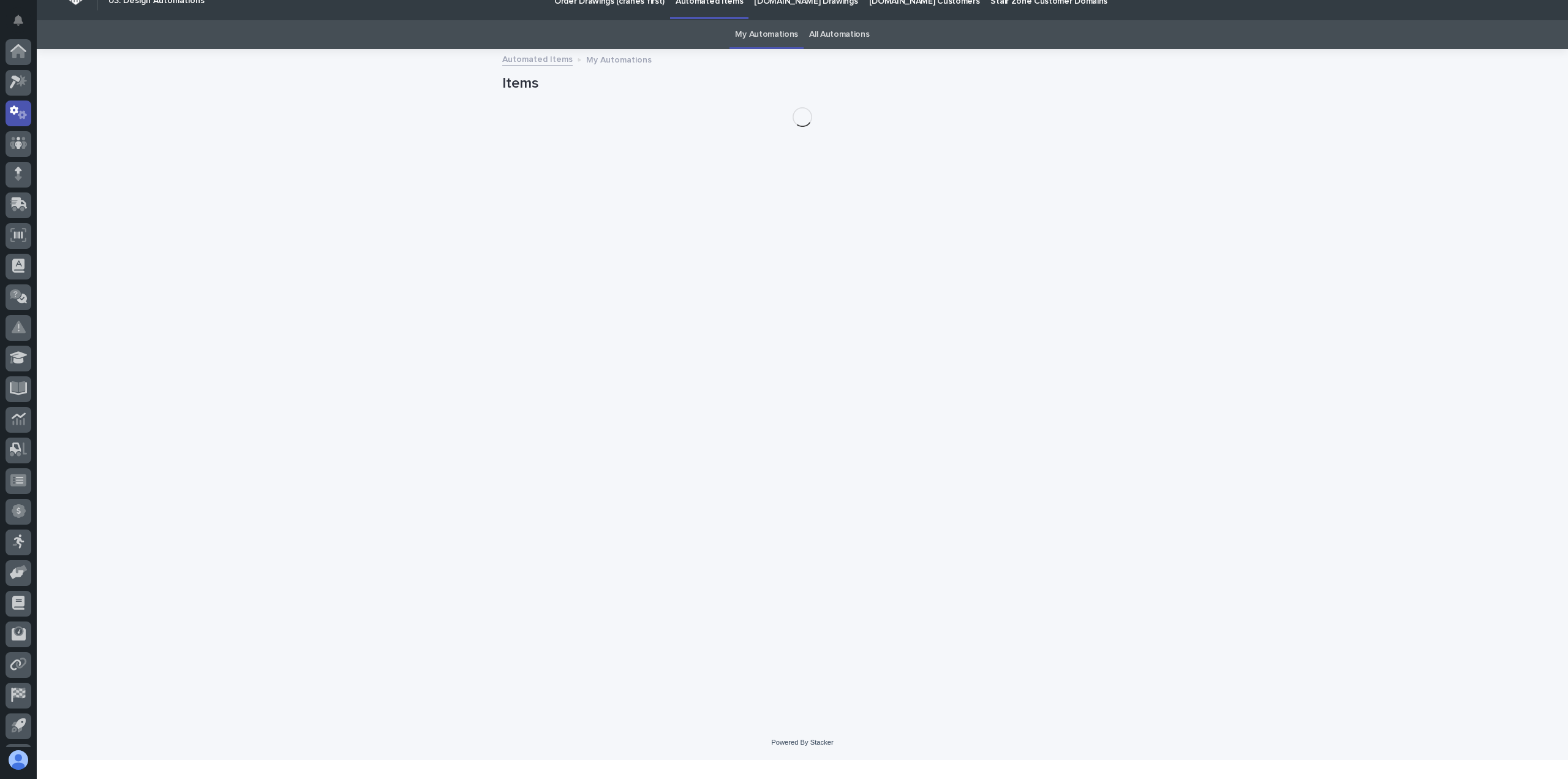
scroll to position [27, 0]
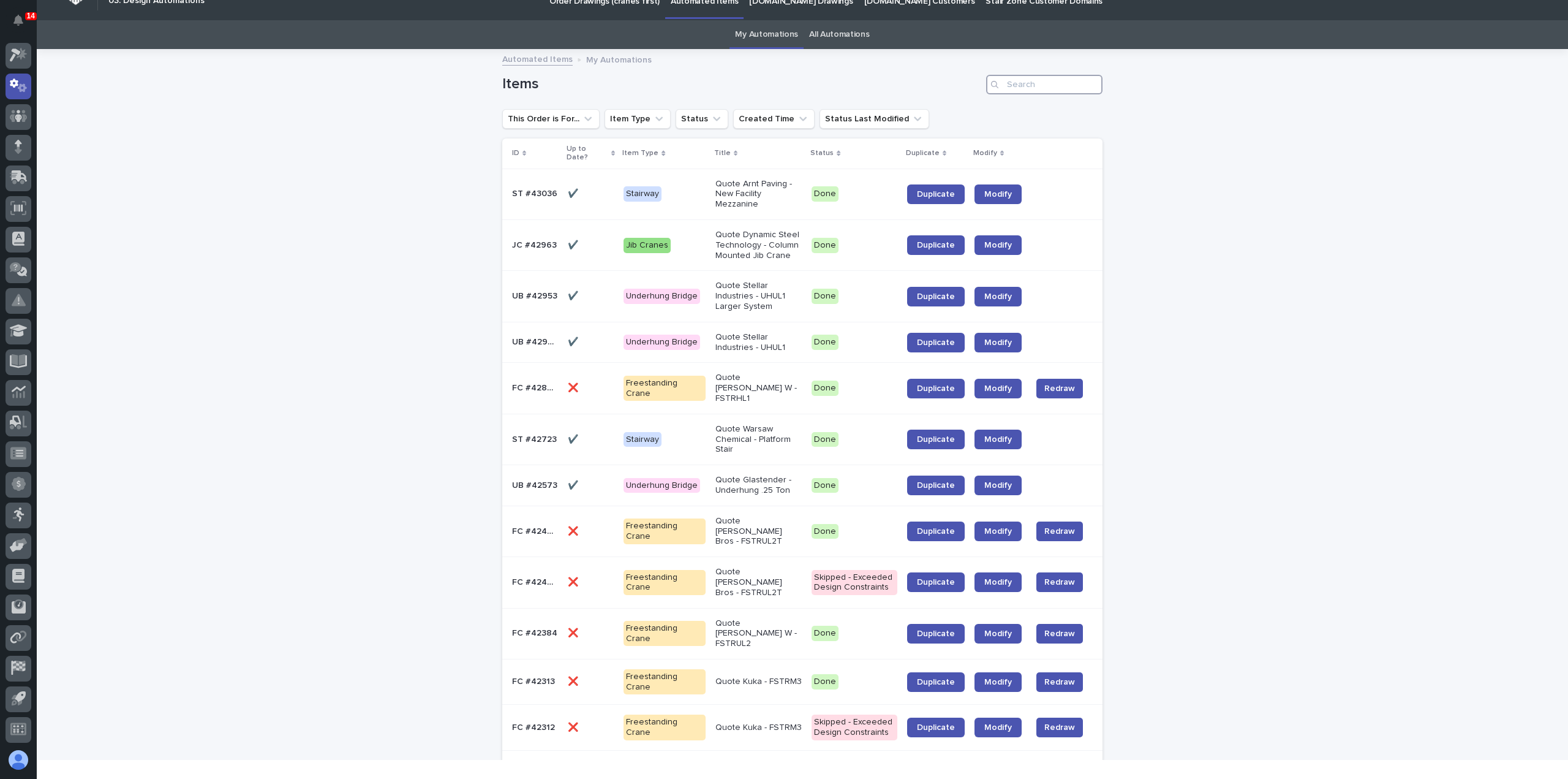
click at [1061, 86] on input "Search" at bounding box center [1045, 85] width 117 height 20
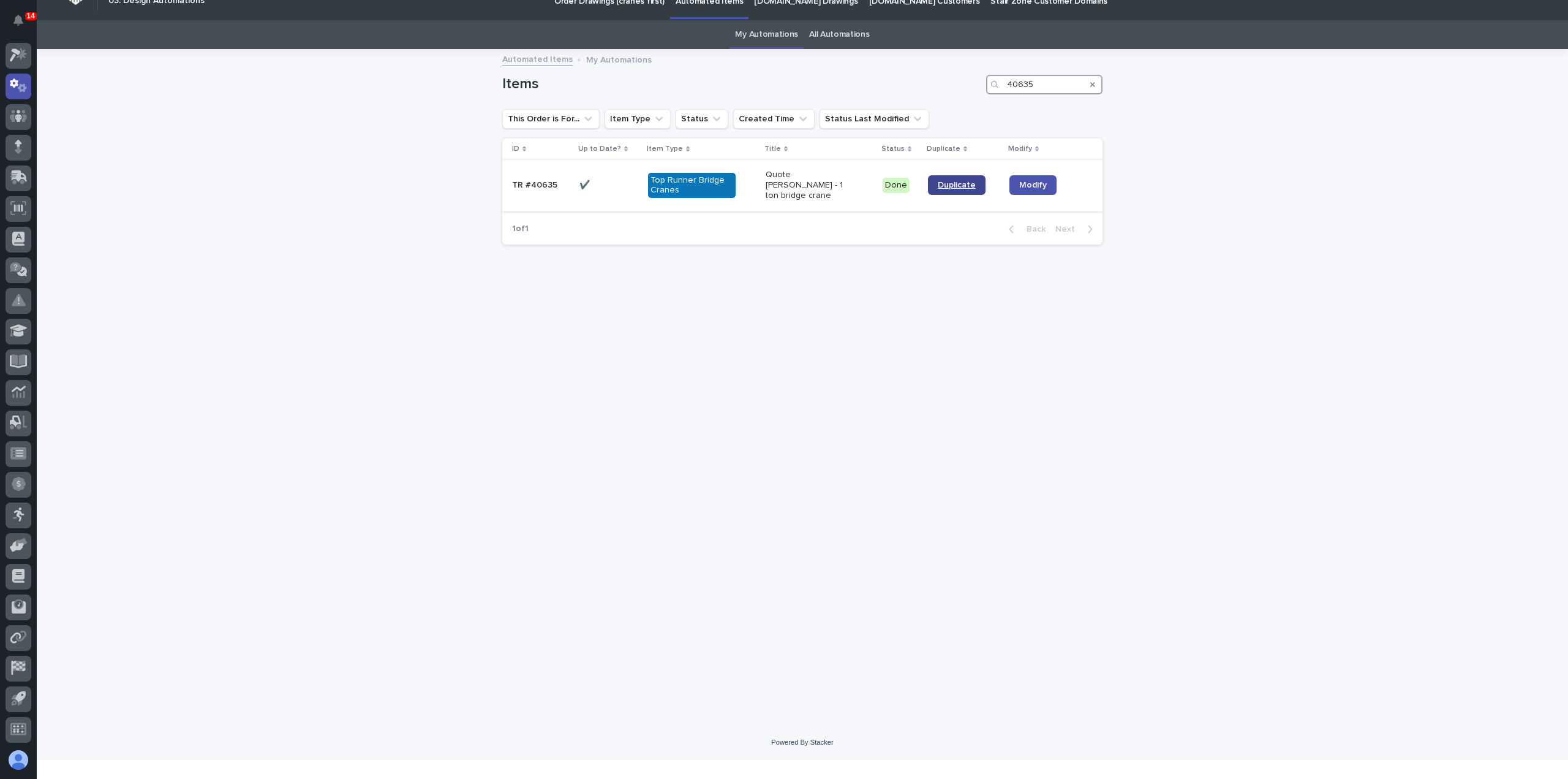
type input "40635"
click at [958, 182] on span "Duplicate" at bounding box center [957, 185] width 38 height 9
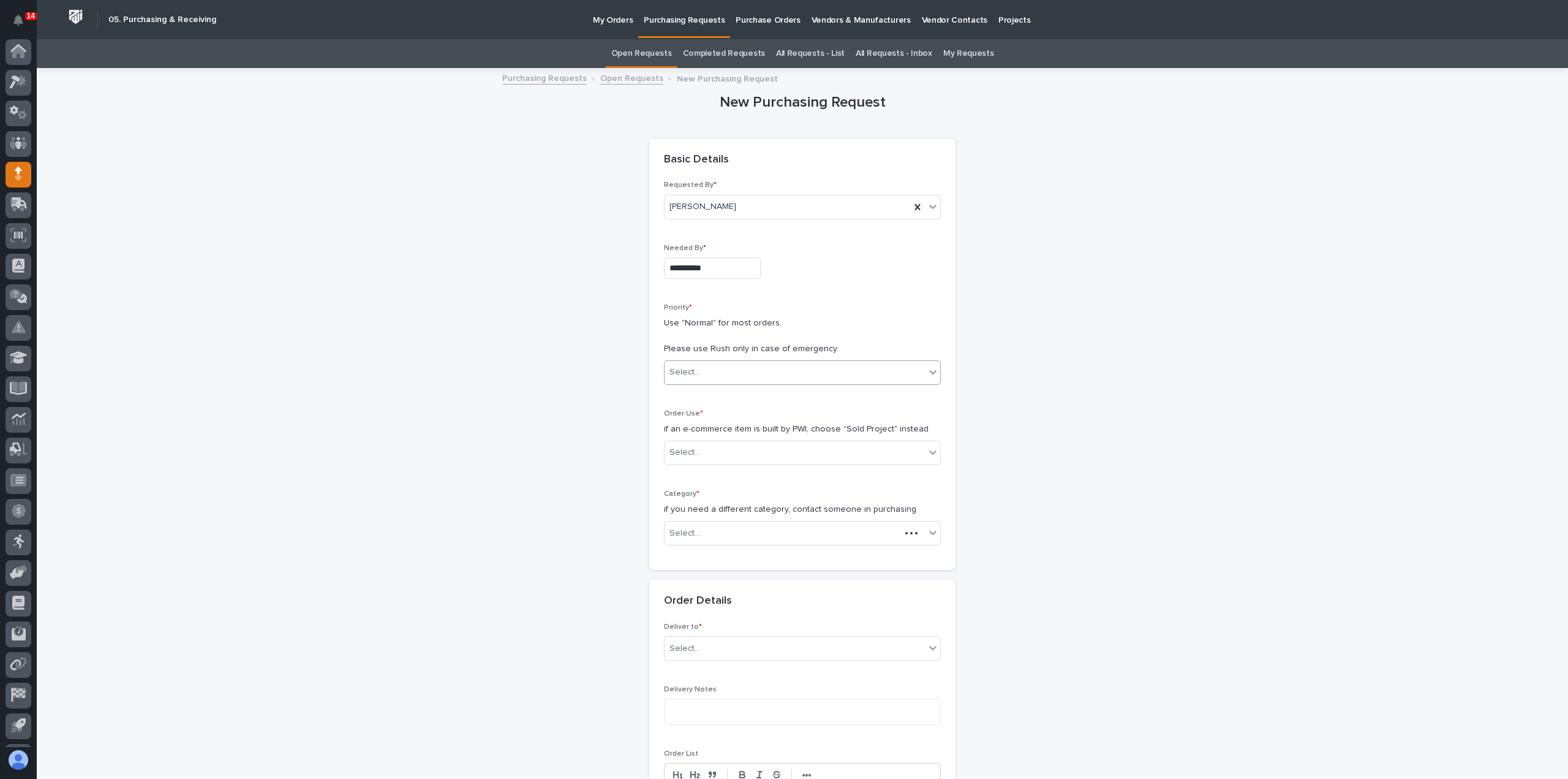
scroll to position [39, 0]
